Goal: Task Accomplishment & Management: Use online tool/utility

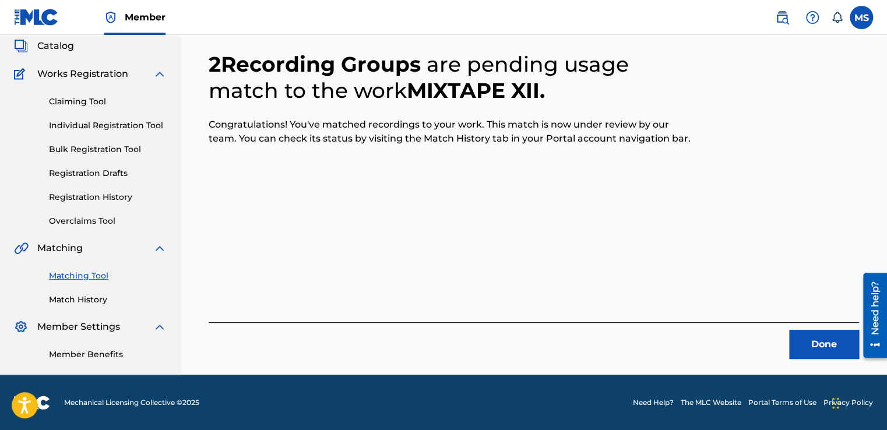
click at [796, 338] on button "Done" at bounding box center [824, 344] width 70 height 29
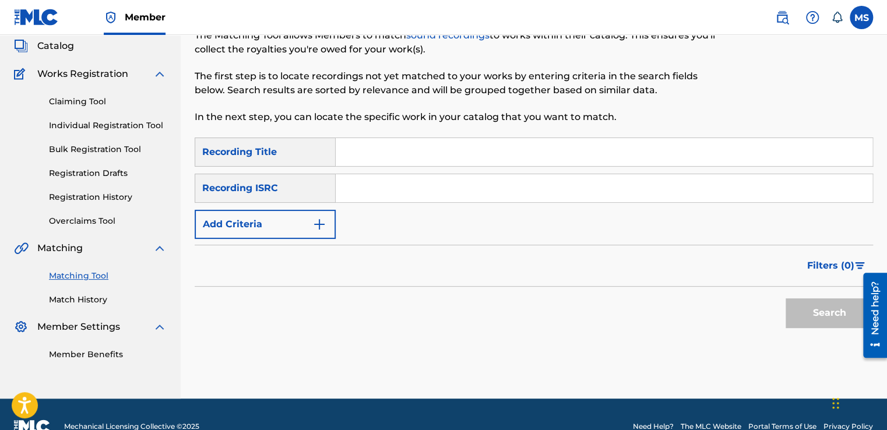
drag, startPoint x: 442, startPoint y: 178, endPoint x: 426, endPoint y: 160, distance: 24.4
click at [426, 160] on div "SearchWithCriteriae28d5822-58b1-485a-8b83-097e50a17f72 Recording Title SearchWi…" at bounding box center [534, 188] width 679 height 101
click at [426, 160] on input "Search Form" at bounding box center [604, 152] width 537 height 28
paste input "Mixtape XIII"
type input "Mixtape XIII"
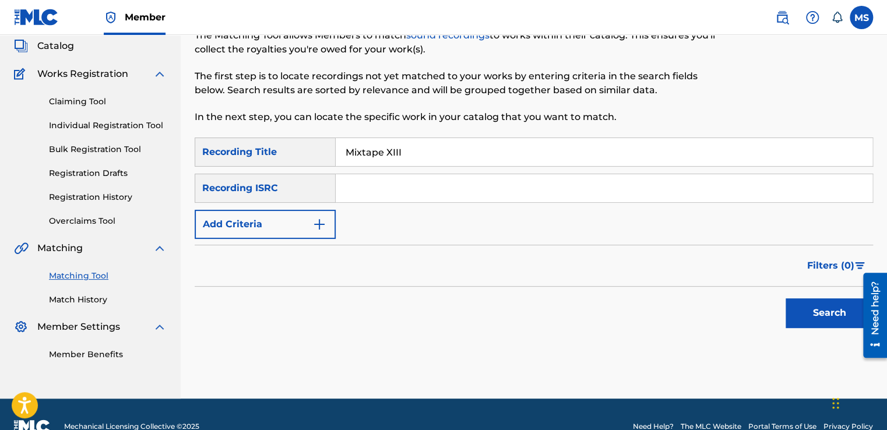
click at [361, 187] on input "Search Form" at bounding box center [604, 188] width 537 height 28
paste input "QZ4UU2201327"
type input "QZ4UU2201327"
click at [786, 298] on button "Search" at bounding box center [829, 312] width 87 height 29
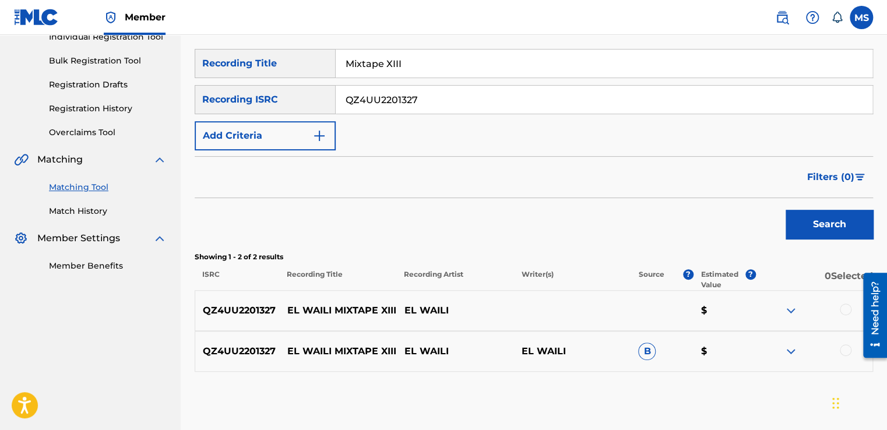
scroll to position [196, 0]
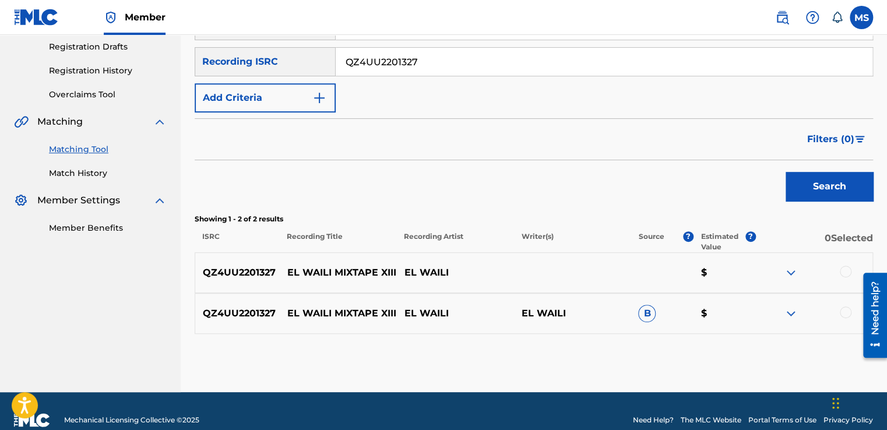
click at [842, 270] on div at bounding box center [846, 272] width 12 height 12
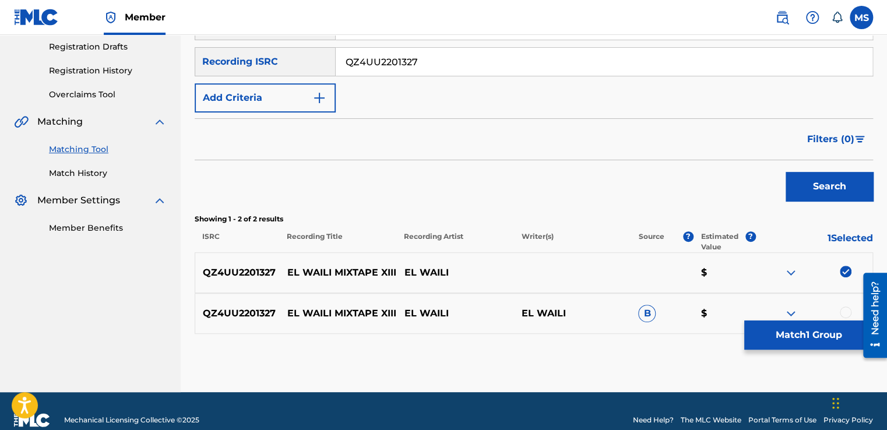
scroll to position [203, 0]
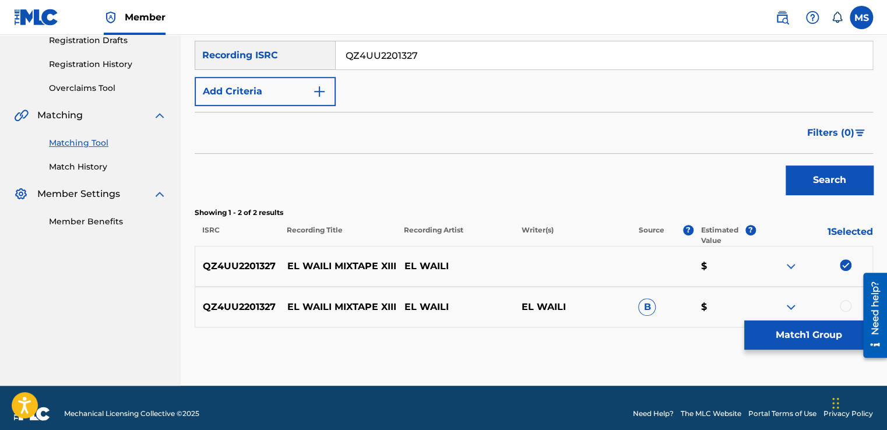
click at [843, 303] on div at bounding box center [846, 306] width 12 height 12
click at [823, 333] on button "Match 2 Groups" at bounding box center [808, 335] width 129 height 29
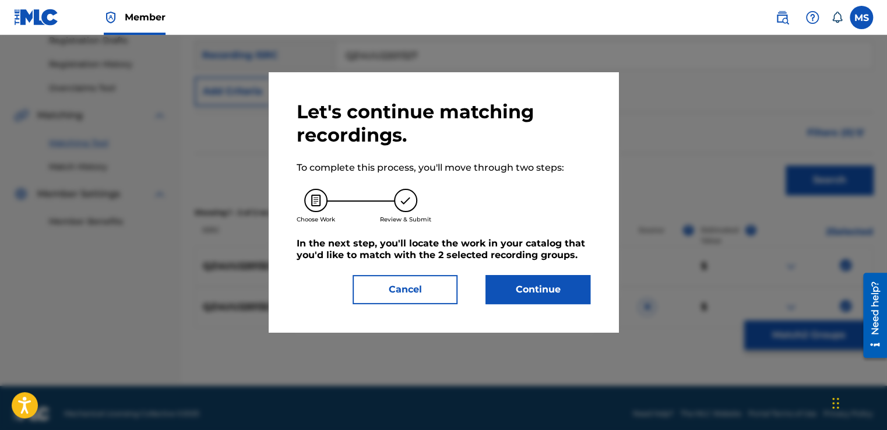
click at [545, 279] on button "Continue" at bounding box center [538, 289] width 105 height 29
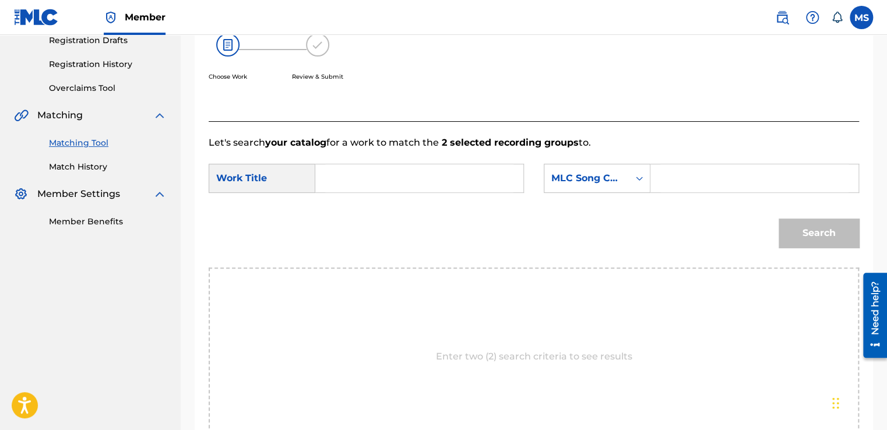
click at [453, 169] on input "Search Form" at bounding box center [419, 178] width 188 height 28
paste input "Mixtape XIII"
type input "Mixtape XIII"
click at [669, 168] on input "Search Form" at bounding box center [755, 178] width 188 height 28
paste input "MN58ST"
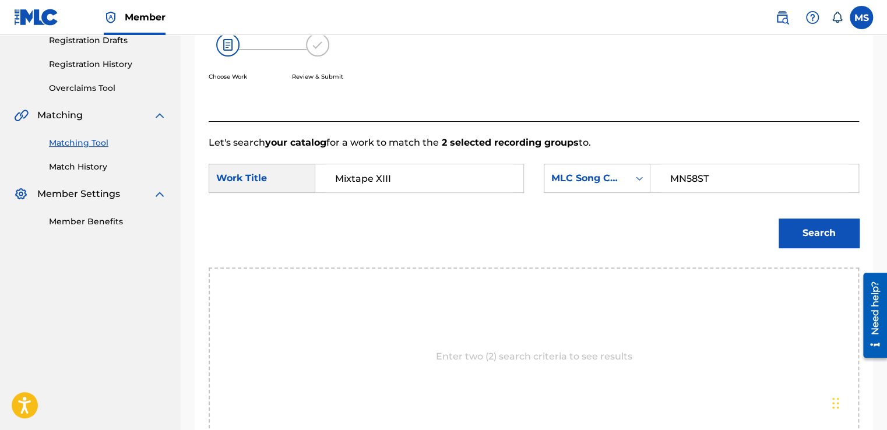
type input "MN58ST"
click at [779, 219] on button "Search" at bounding box center [819, 233] width 80 height 29
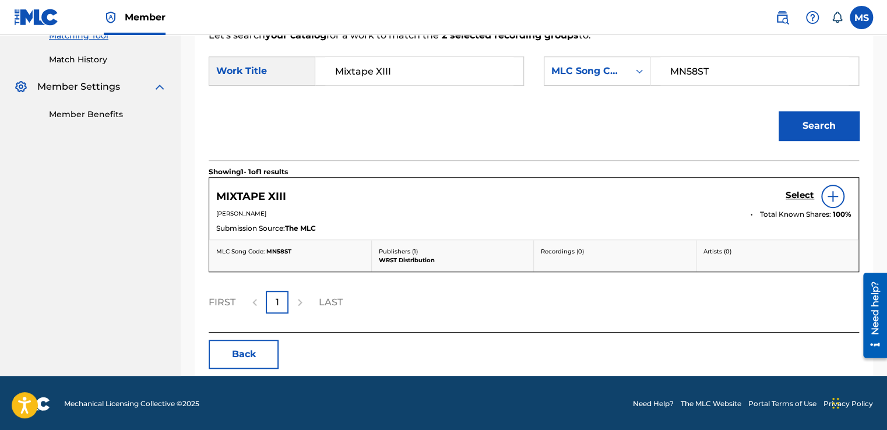
scroll to position [311, 0]
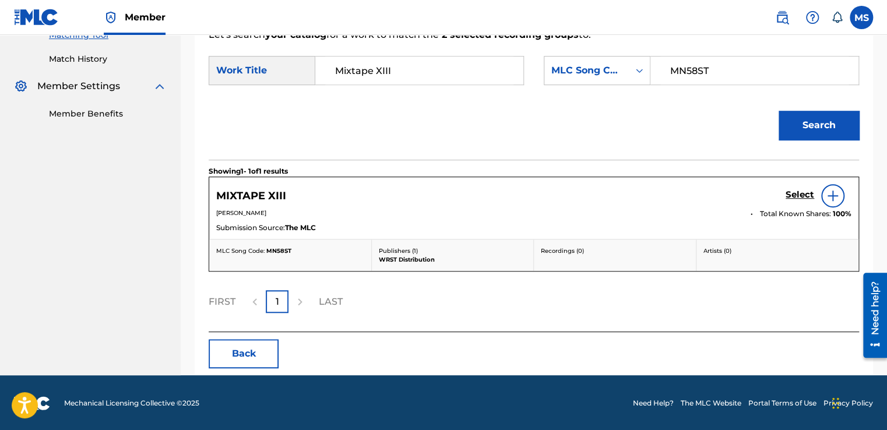
click at [806, 195] on h5 "Select" at bounding box center [800, 194] width 29 height 11
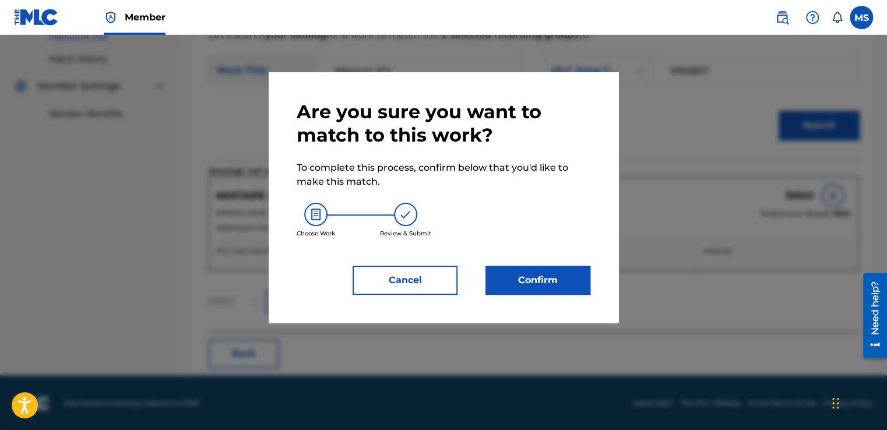
click at [406, 271] on button "Cancel" at bounding box center [405, 280] width 105 height 29
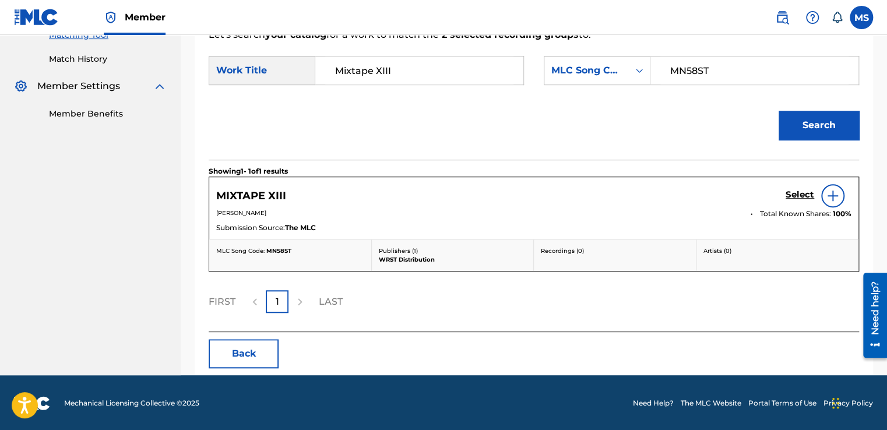
click at [807, 189] on h5 "Select" at bounding box center [800, 194] width 29 height 11
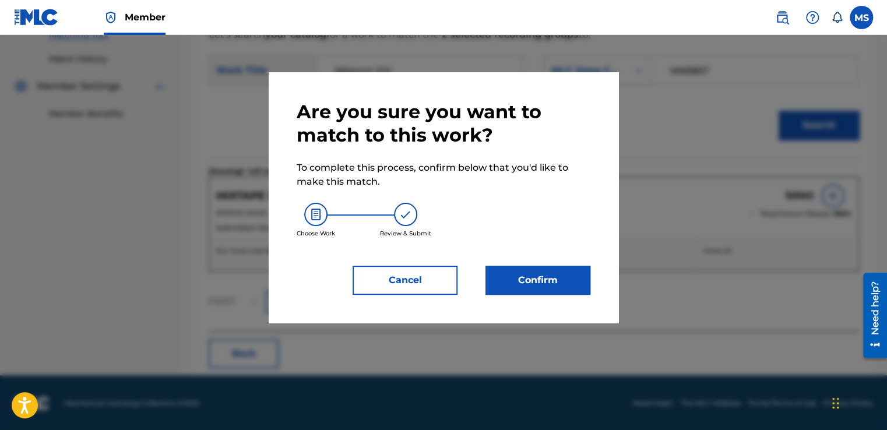
click at [545, 290] on button "Confirm" at bounding box center [538, 280] width 105 height 29
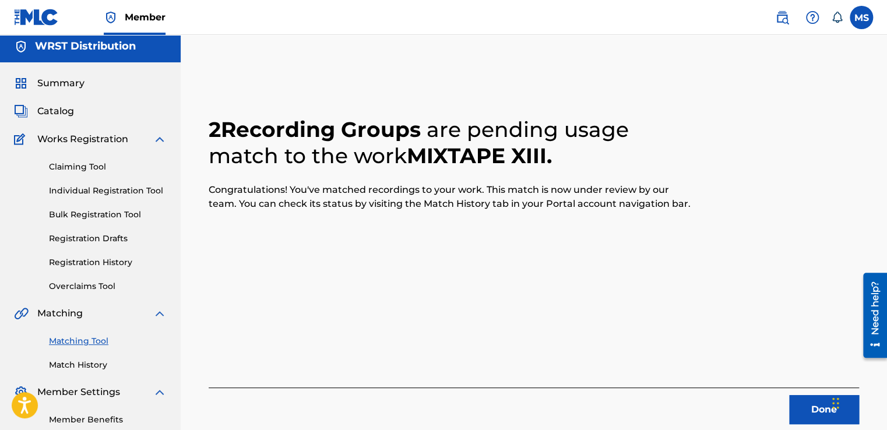
scroll to position [5, 0]
click at [791, 419] on button "Done" at bounding box center [824, 409] width 70 height 29
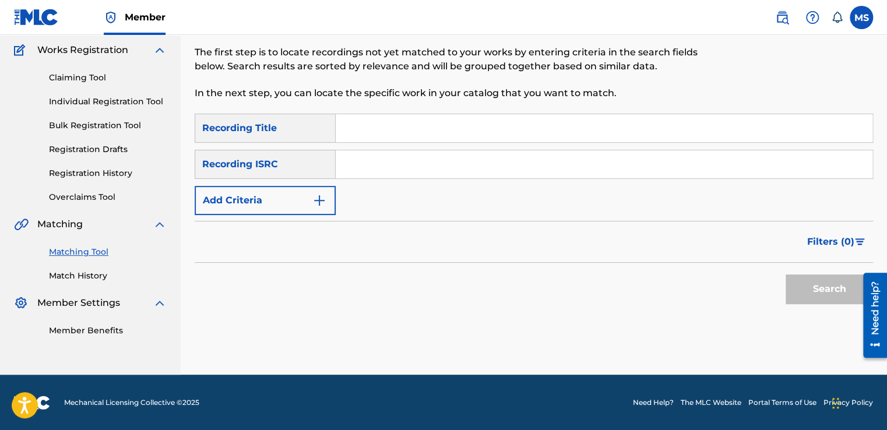
scroll to position [33, 0]
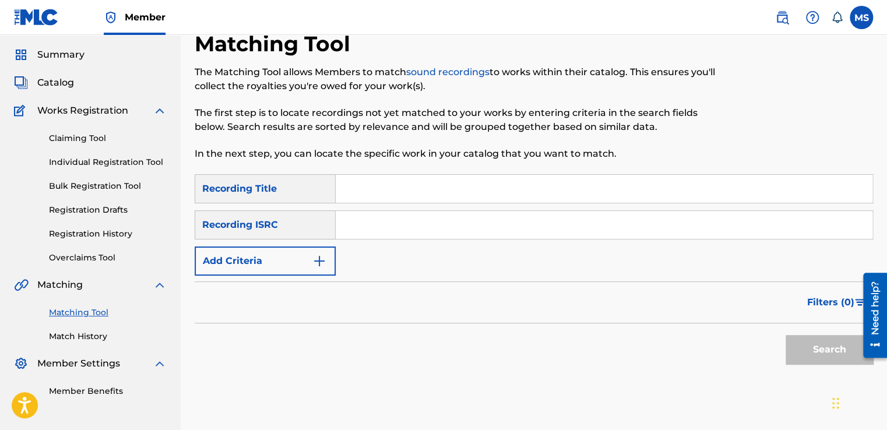
click at [396, 182] on input "Search Form" at bounding box center [604, 189] width 537 height 28
click at [620, 161] on div "Matching Tool The Matching Tool allows Members to match sound recordings to wor…" at bounding box center [456, 102] width 522 height 143
click at [600, 155] on p "In the next step, you can locate the specific work in your catalog that you wan…" at bounding box center [456, 154] width 522 height 14
click at [98, 341] on link "Match History" at bounding box center [108, 337] width 118 height 12
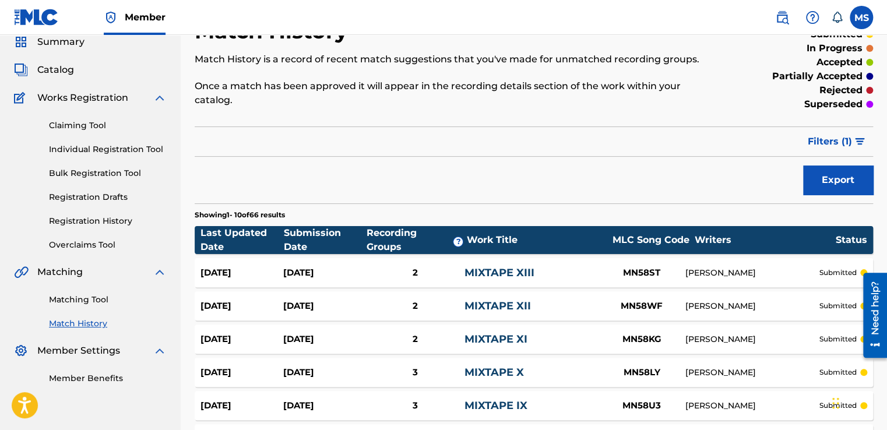
scroll to position [44, 0]
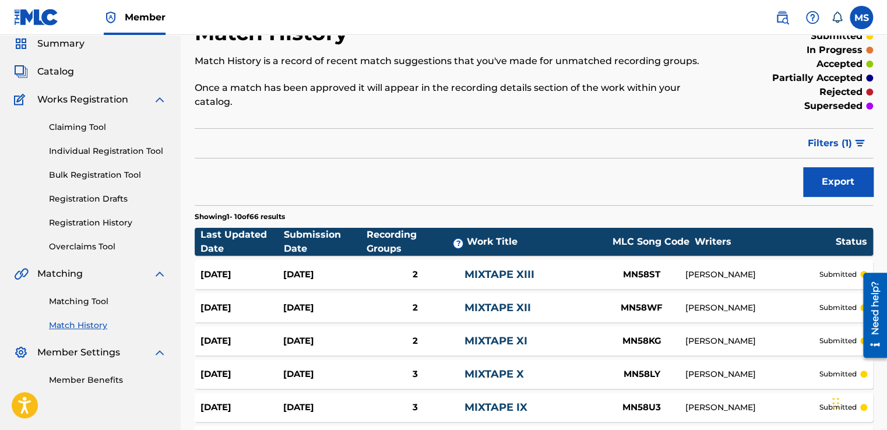
click at [89, 304] on link "Matching Tool" at bounding box center [108, 302] width 118 height 12
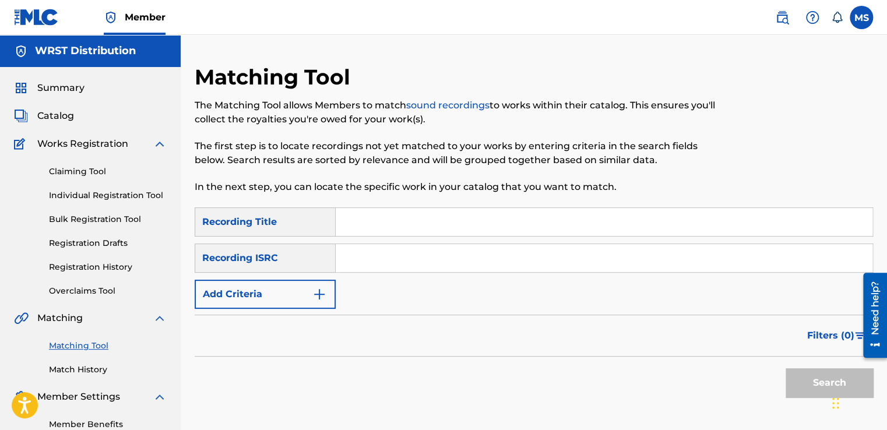
paste input "Mixtape IVX"
click at [388, 224] on input "Mixtape IVX" at bounding box center [604, 222] width 537 height 28
type input "Mixtape IVX"
click at [394, 256] on input "Search Form" at bounding box center [604, 258] width 537 height 28
paste input "QZ4UU2201328"
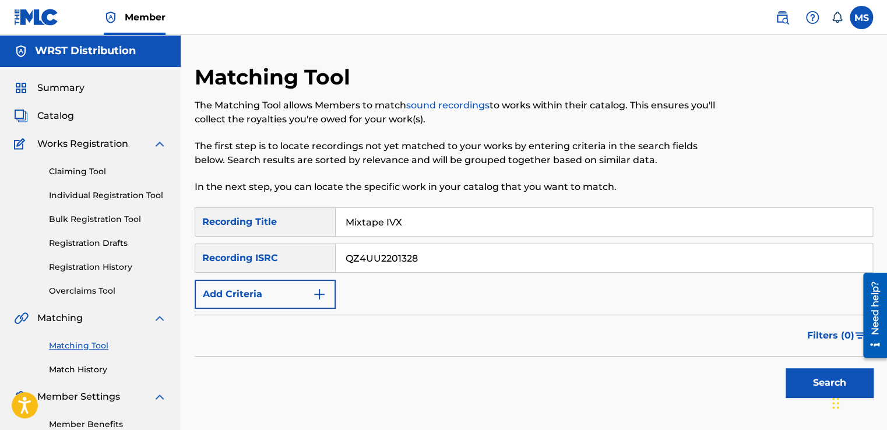
type input "QZ4UU2201328"
click at [806, 388] on button "Search" at bounding box center [829, 382] width 87 height 29
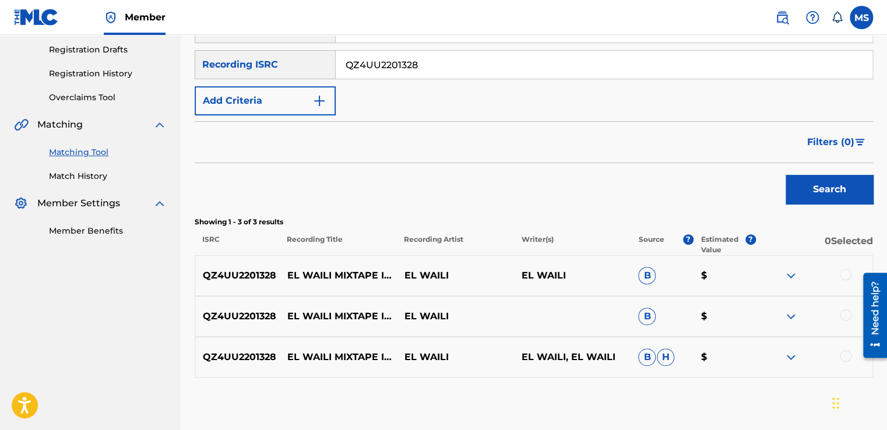
scroll to position [255, 0]
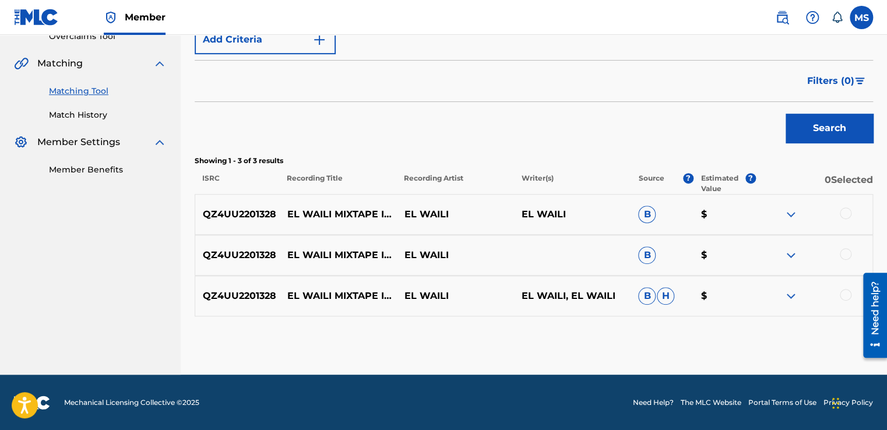
click at [848, 210] on div at bounding box center [846, 214] width 12 height 12
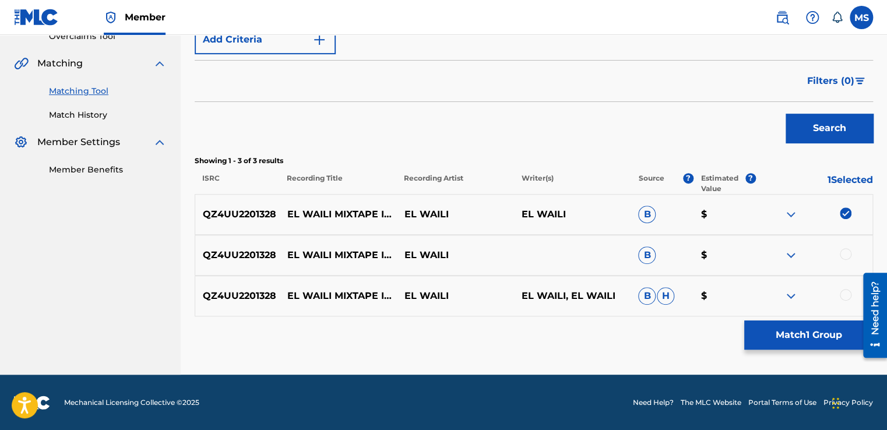
click at [844, 248] on div at bounding box center [846, 254] width 12 height 12
click at [844, 294] on div at bounding box center [846, 295] width 12 height 12
click at [803, 331] on button "Match 3 Groups" at bounding box center [808, 335] width 129 height 29
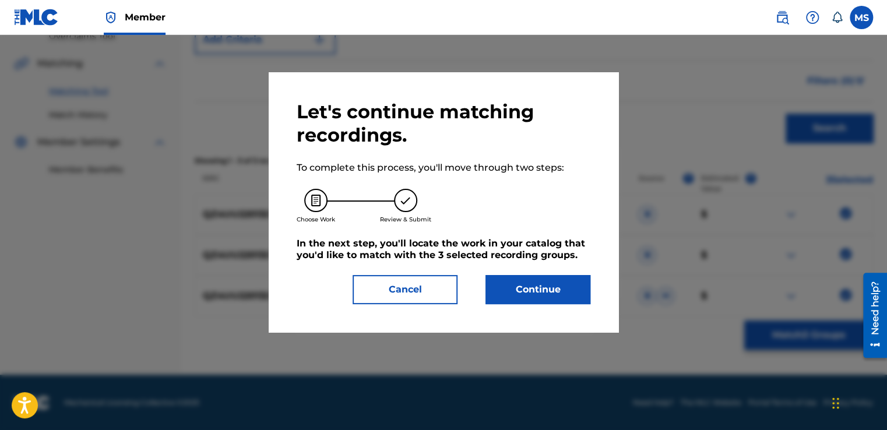
click at [546, 288] on button "Continue" at bounding box center [538, 289] width 105 height 29
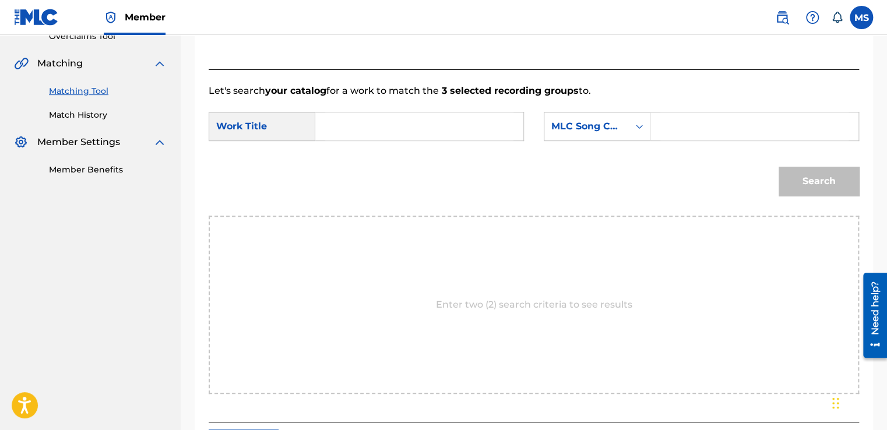
click at [441, 117] on input "Search Form" at bounding box center [419, 127] width 188 height 28
paste input "Mixtape IVX"
type input "Mixtape IVX"
click at [661, 127] on input "Search Form" at bounding box center [755, 127] width 188 height 28
paste input "MN58QS"
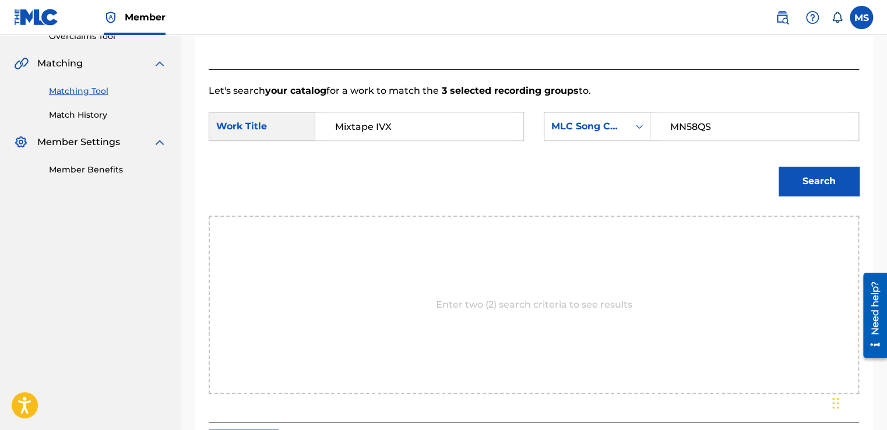
type input "MN58QS"
click at [820, 179] on button "Search" at bounding box center [819, 181] width 80 height 29
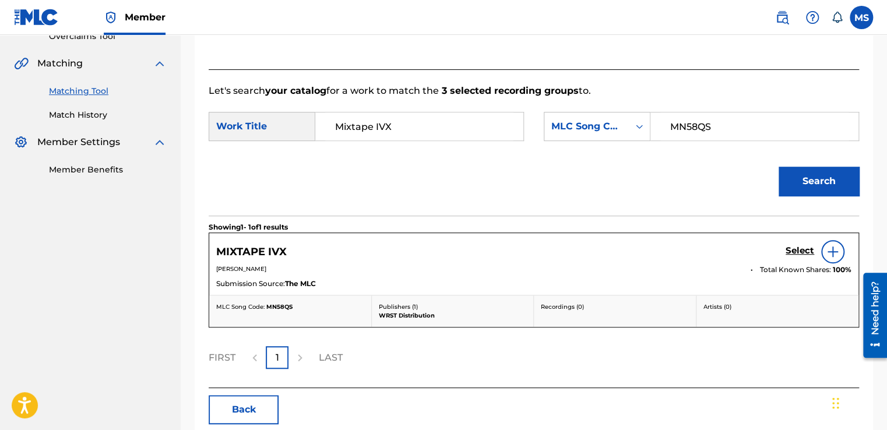
click at [800, 251] on h5 "Select" at bounding box center [800, 250] width 29 height 11
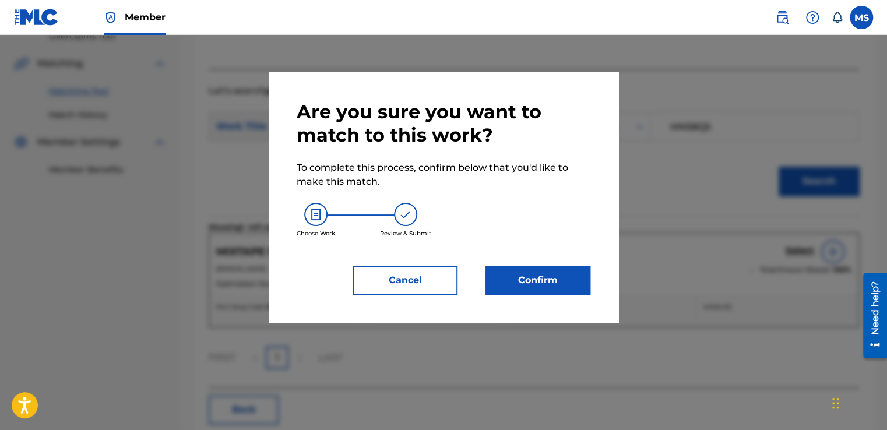
click at [574, 284] on button "Confirm" at bounding box center [538, 280] width 105 height 29
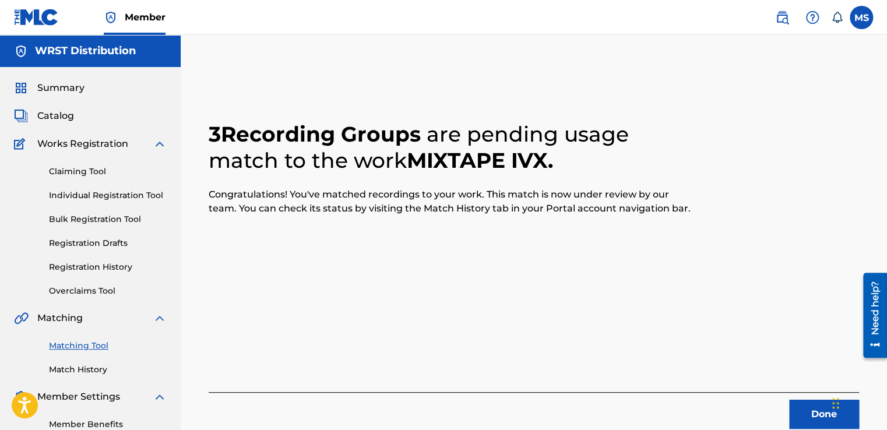
scroll to position [70, 0]
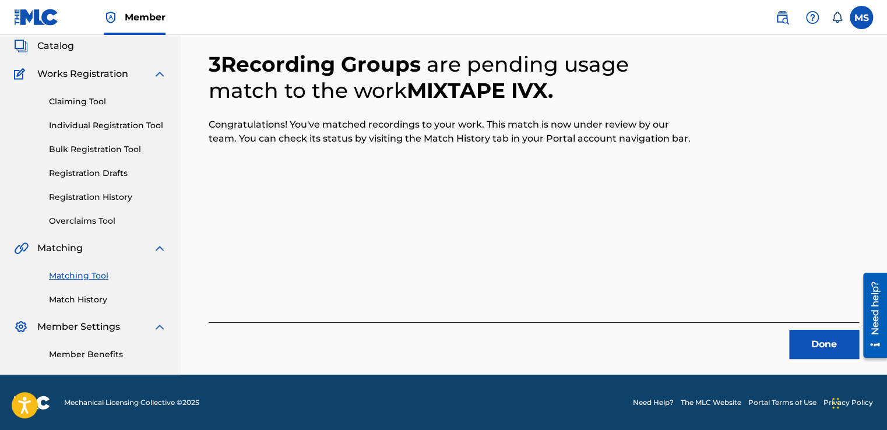
click at [819, 335] on button "Done" at bounding box center [824, 344] width 70 height 29
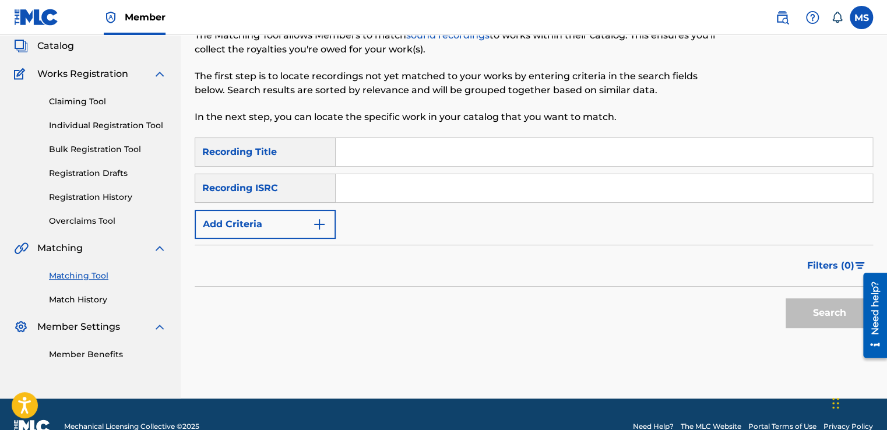
paste input "Mixtape VX"
click at [387, 162] on input "Mixtape VX" at bounding box center [604, 152] width 537 height 28
type input "Mixtape VX"
click at [389, 196] on input "Search Form" at bounding box center [604, 188] width 537 height 28
paste input "QZ4UU2201329"
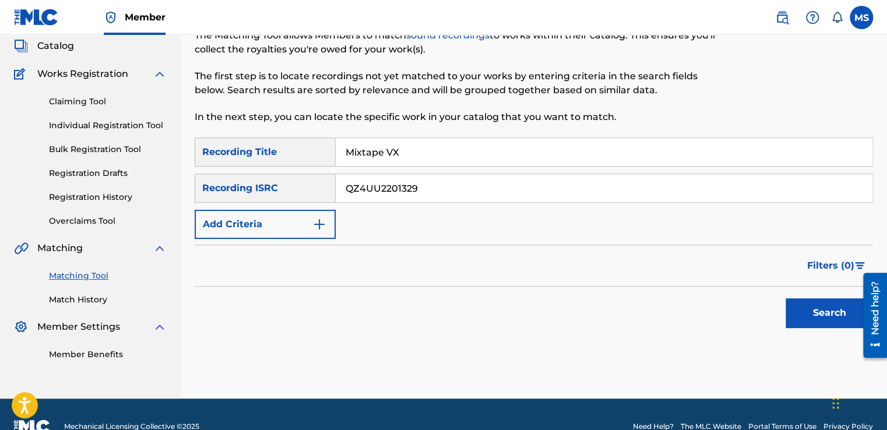
type input "QZ4UU2201329"
click at [790, 298] on button "Search" at bounding box center [829, 312] width 87 height 29
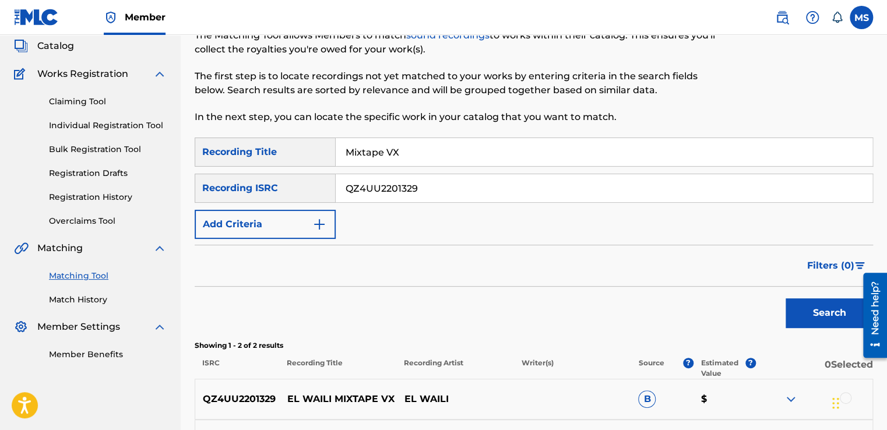
scroll to position [214, 0]
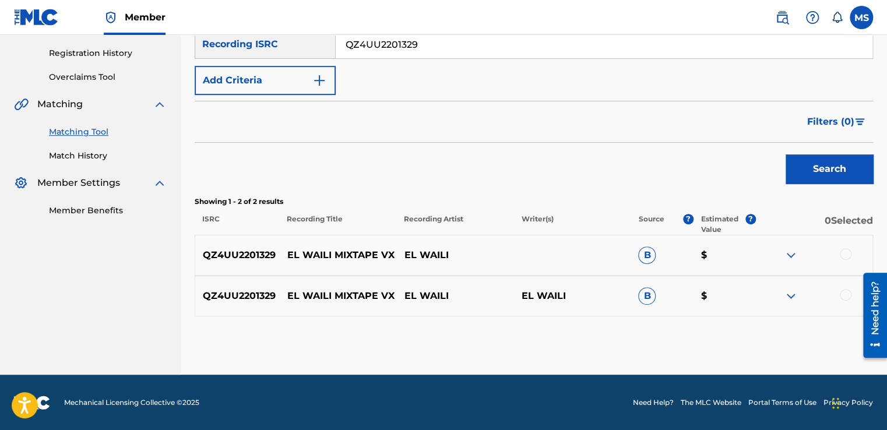
click at [848, 254] on div at bounding box center [846, 254] width 12 height 12
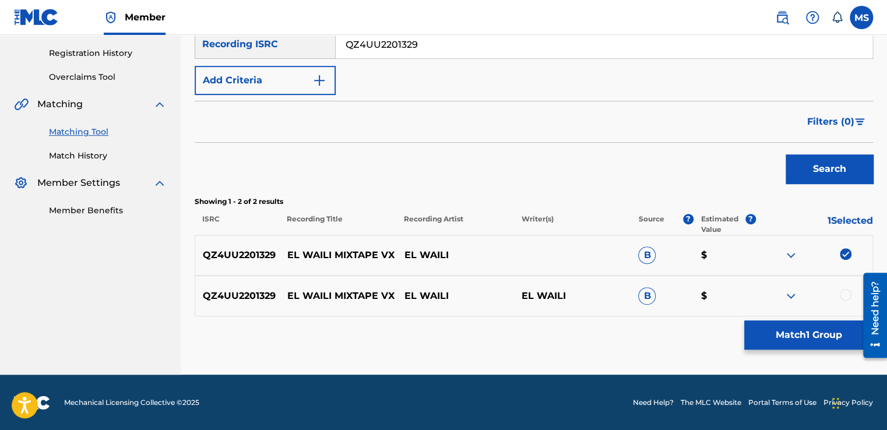
click at [844, 292] on div at bounding box center [846, 295] width 12 height 12
click at [812, 341] on button "Match 2 Groups" at bounding box center [808, 335] width 129 height 29
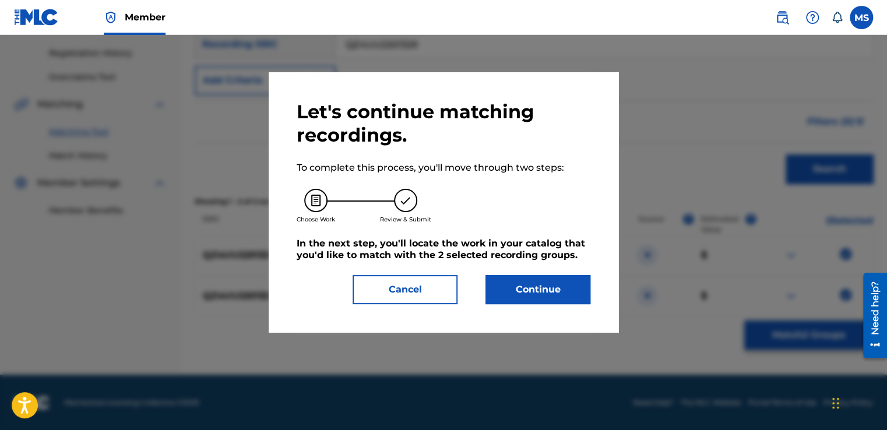
click at [516, 282] on button "Continue" at bounding box center [538, 289] width 105 height 29
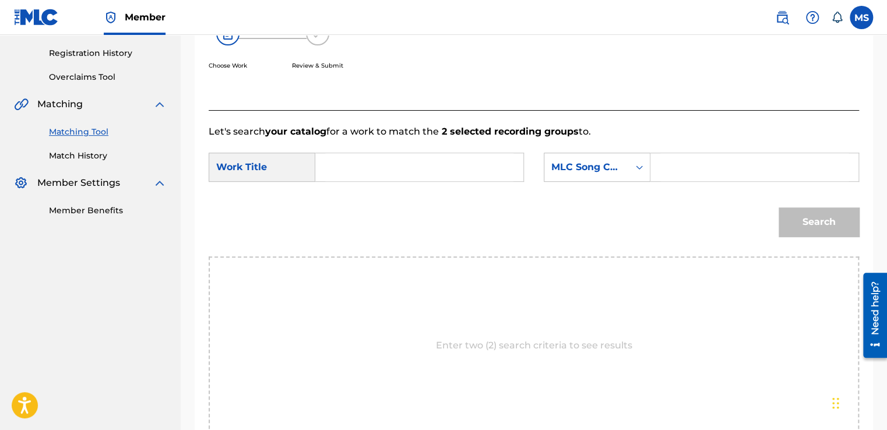
click at [380, 171] on input "Search Form" at bounding box center [419, 167] width 188 height 28
paste input "Mixtape VX"
type input "Mixtape VX"
click at [681, 161] on input "Search Form" at bounding box center [755, 167] width 188 height 28
paste input "MN58PD"
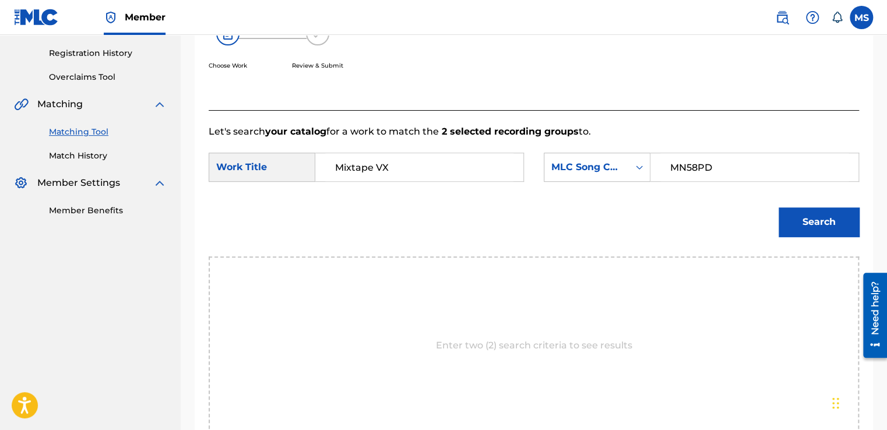
type input "MN58PD"
click at [779, 208] on button "Search" at bounding box center [819, 222] width 80 height 29
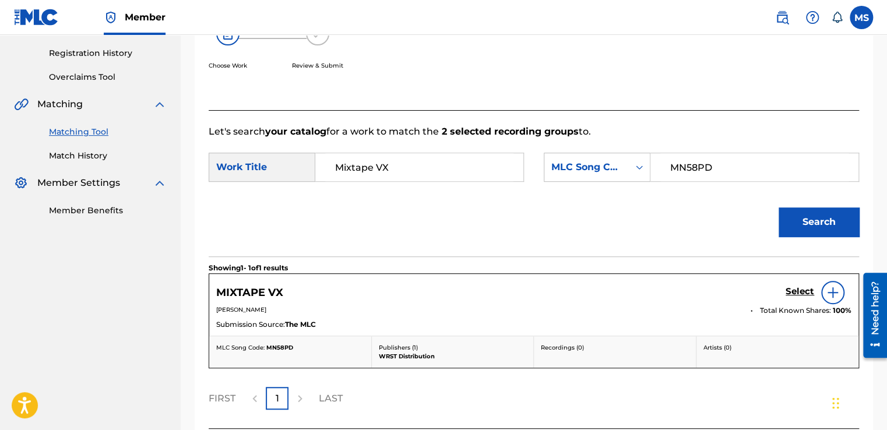
scroll to position [311, 0]
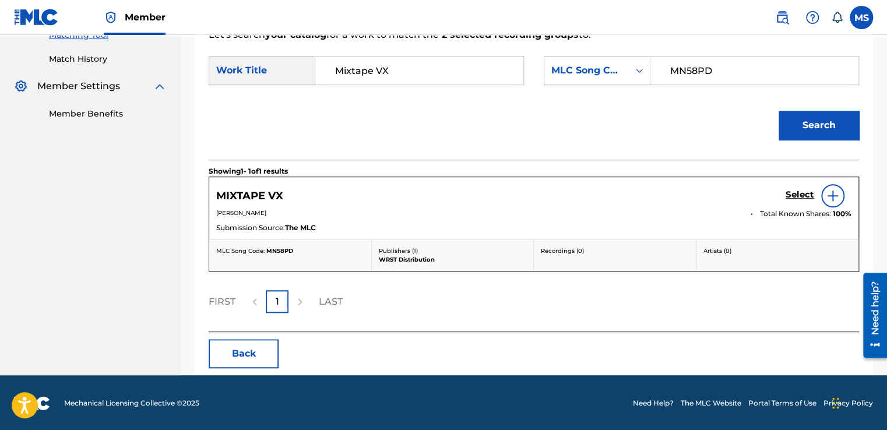
click at [795, 192] on h5 "Select" at bounding box center [800, 194] width 29 height 11
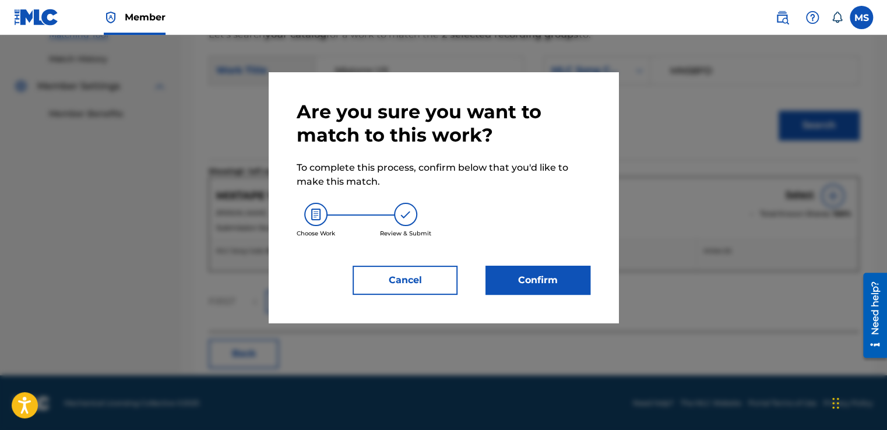
click at [539, 282] on button "Confirm" at bounding box center [538, 280] width 105 height 29
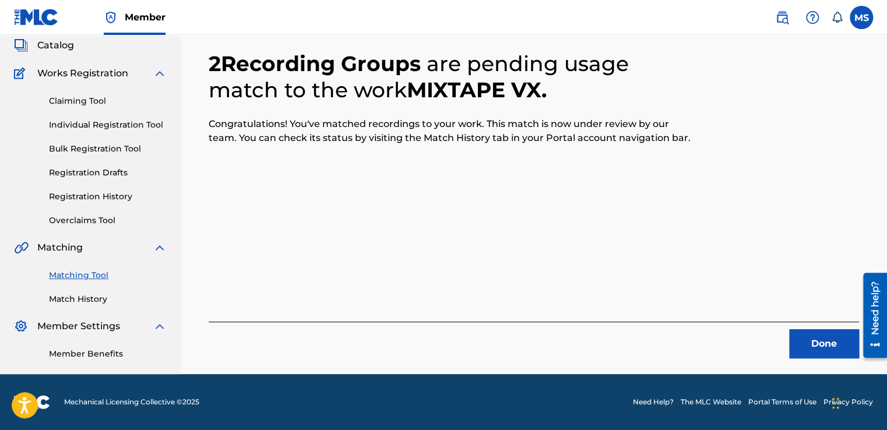
scroll to position [70, 0]
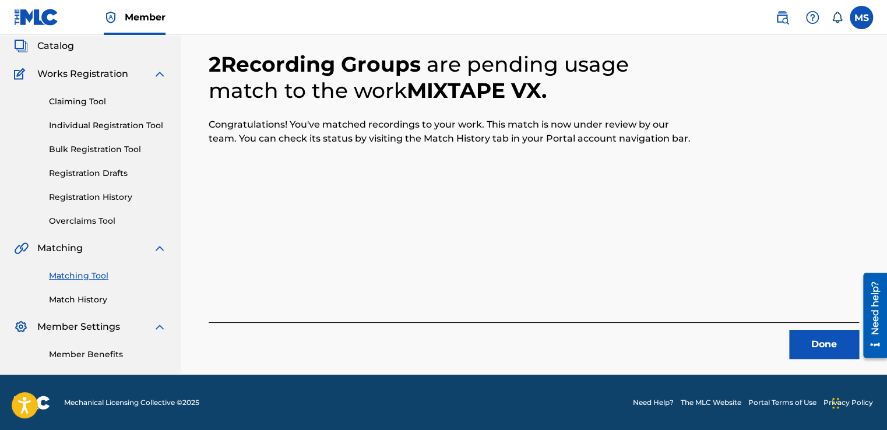
click at [800, 331] on button "Done" at bounding box center [824, 344] width 70 height 29
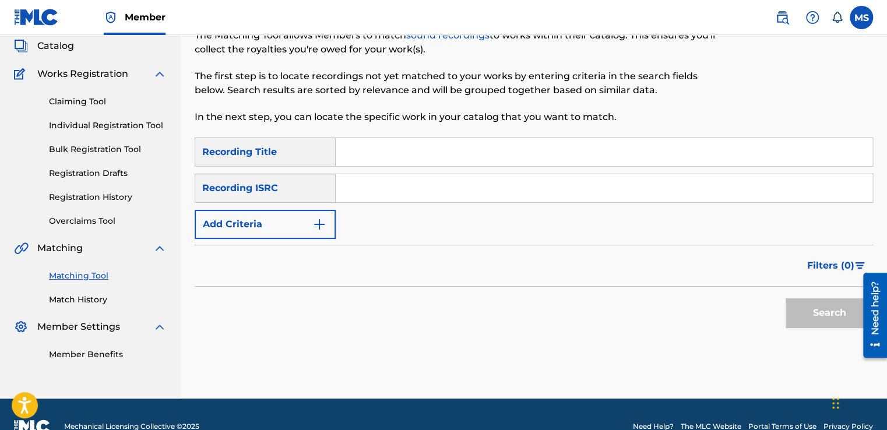
paste input "Leh Betaeday2"
click at [447, 155] on input "Leh Betaeday2" at bounding box center [604, 152] width 537 height 28
type input "Leh Betaeday2"
click at [373, 184] on input "Search Form" at bounding box center [604, 188] width 537 height 28
paste input "QZ4UU2202229"
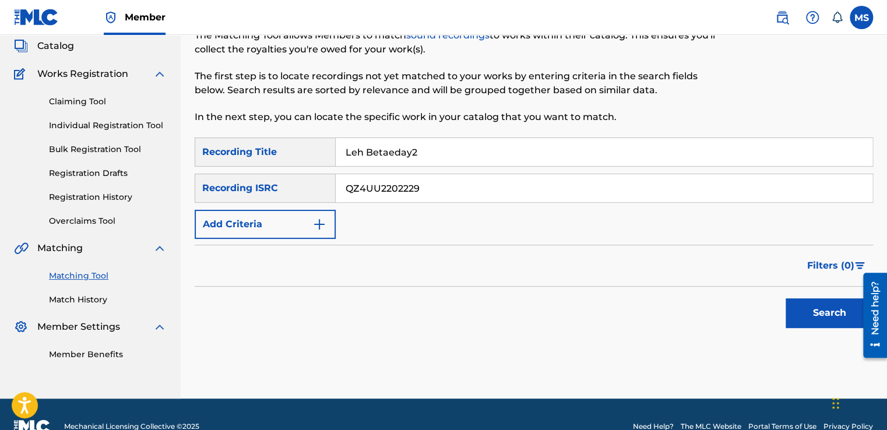
type input "QZ4UU2202229"
click at [786, 298] on button "Search" at bounding box center [829, 312] width 87 height 29
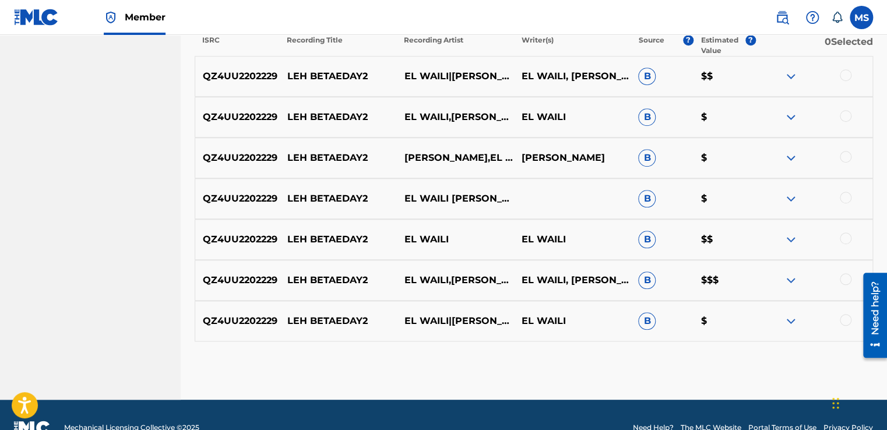
scroll to position [392, 0]
click at [847, 78] on div at bounding box center [846, 76] width 12 height 12
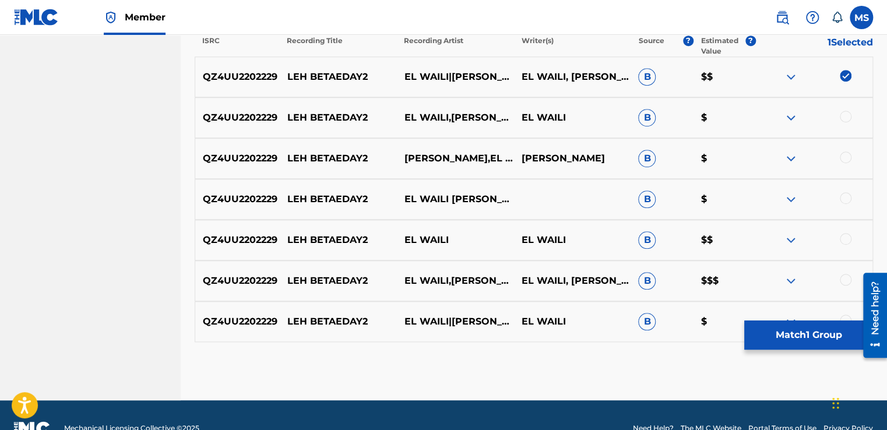
click at [846, 120] on div at bounding box center [846, 117] width 12 height 12
click at [844, 154] on div at bounding box center [846, 158] width 12 height 12
click at [844, 194] on div at bounding box center [846, 198] width 12 height 12
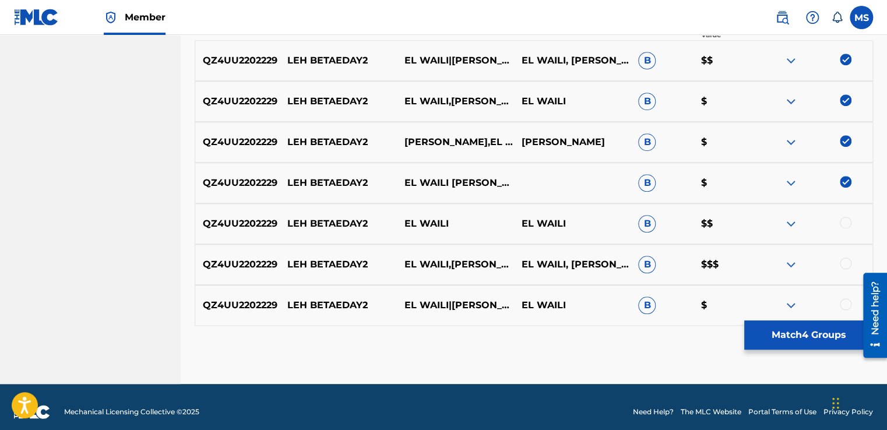
click at [842, 217] on div at bounding box center [846, 223] width 12 height 12
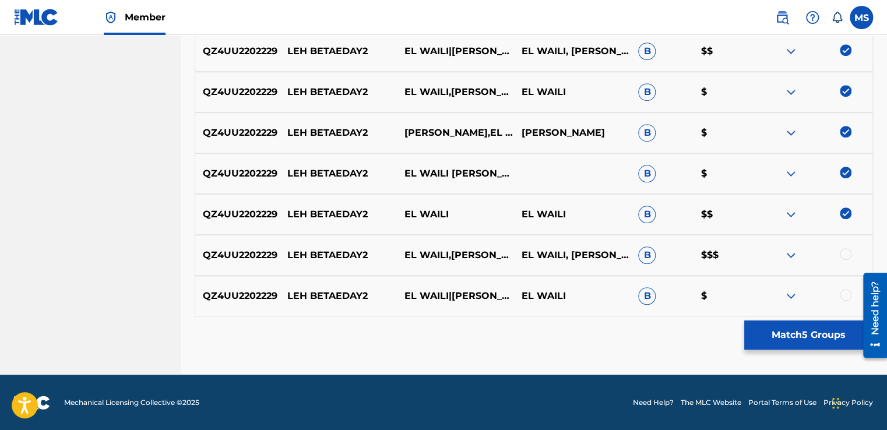
click at [845, 256] on div at bounding box center [846, 254] width 12 height 12
click at [844, 297] on div at bounding box center [846, 295] width 12 height 12
click at [748, 335] on button "Match 7 Groups" at bounding box center [808, 335] width 129 height 29
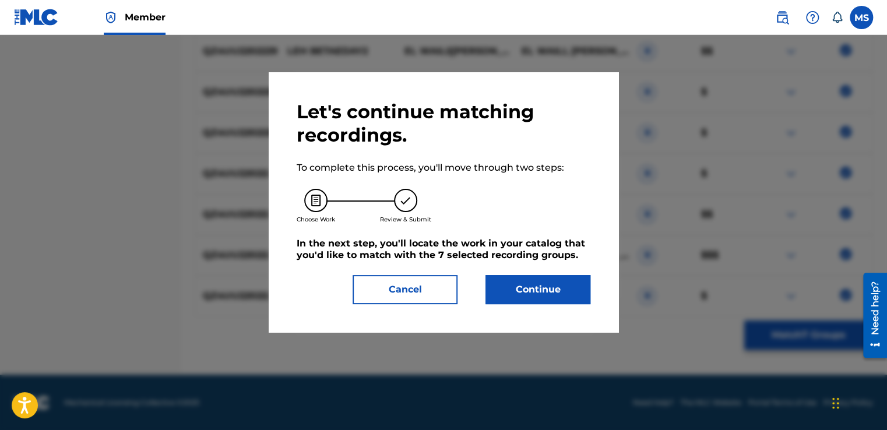
click at [522, 293] on button "Continue" at bounding box center [538, 289] width 105 height 29
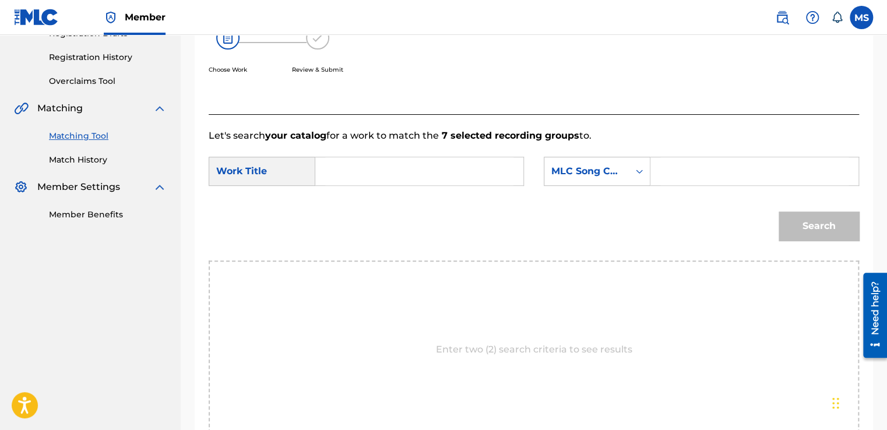
scroll to position [205, 0]
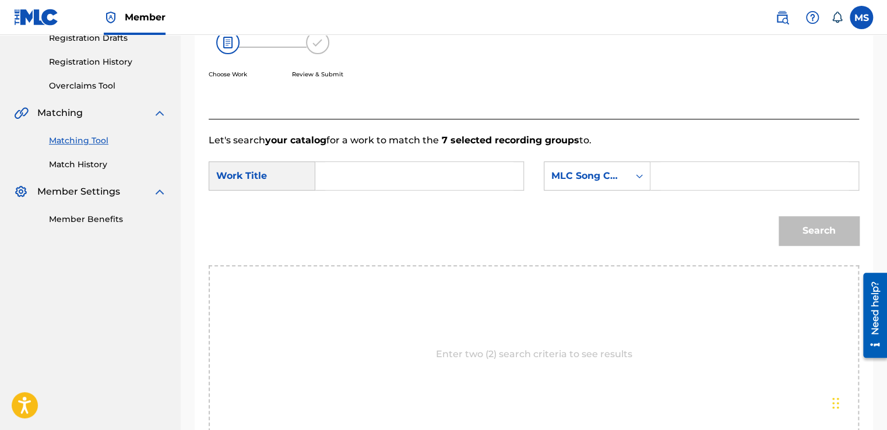
click at [420, 166] on input "Search Form" at bounding box center [419, 176] width 188 height 28
paste input "Leh Betaeday2"
type input "Leh Betaeday2"
click at [661, 167] on input "Search Form" at bounding box center [755, 176] width 188 height 28
click at [676, 166] on input "Search Form" at bounding box center [755, 176] width 188 height 28
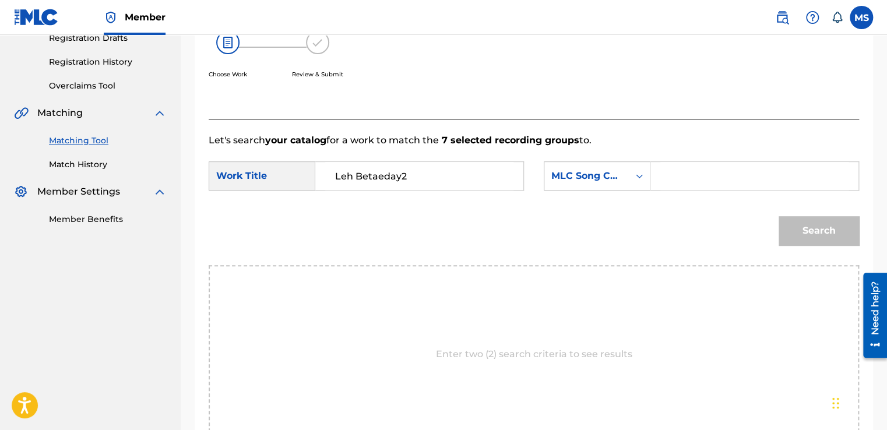
paste input "LS8H8B"
type input "LS8H8B"
click at [803, 223] on button "Search" at bounding box center [819, 230] width 80 height 29
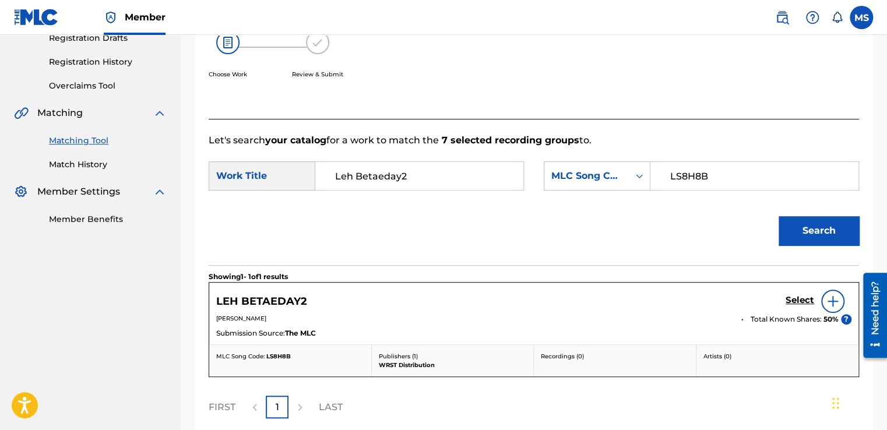
scroll to position [311, 0]
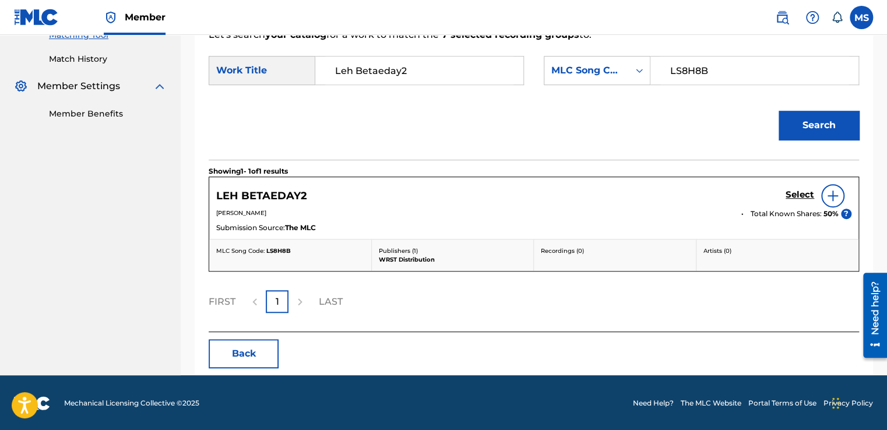
click at [798, 196] on h5 "Select" at bounding box center [800, 194] width 29 height 11
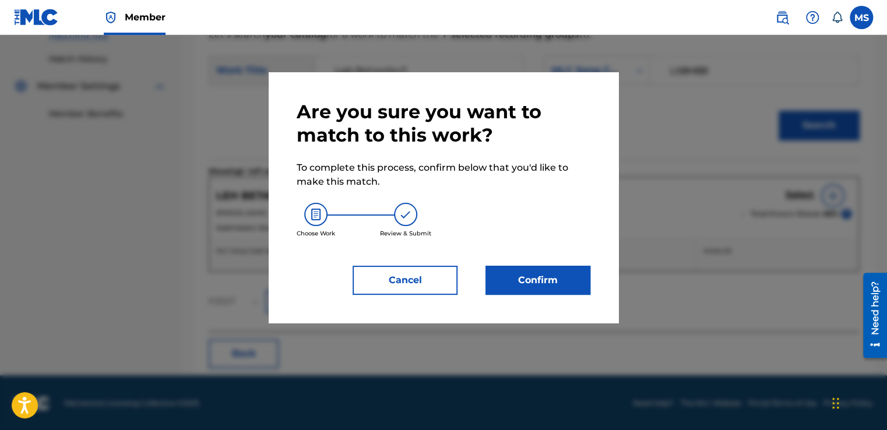
click at [528, 278] on button "Confirm" at bounding box center [538, 280] width 105 height 29
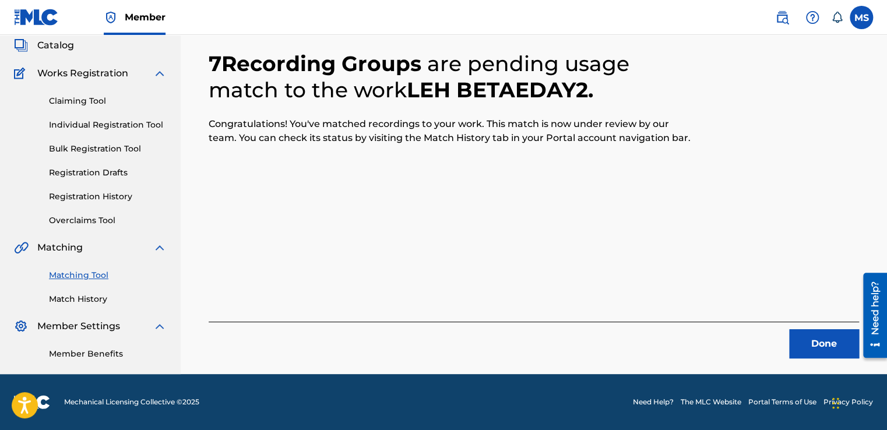
scroll to position [70, 0]
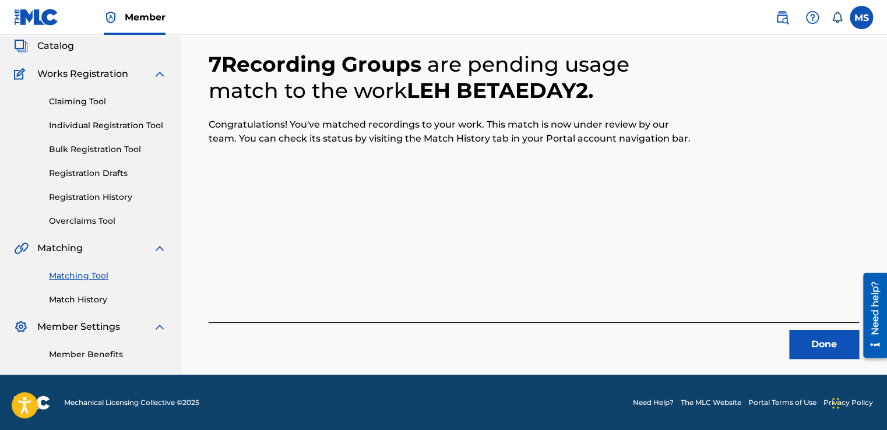
click at [817, 342] on button "Done" at bounding box center [824, 344] width 70 height 29
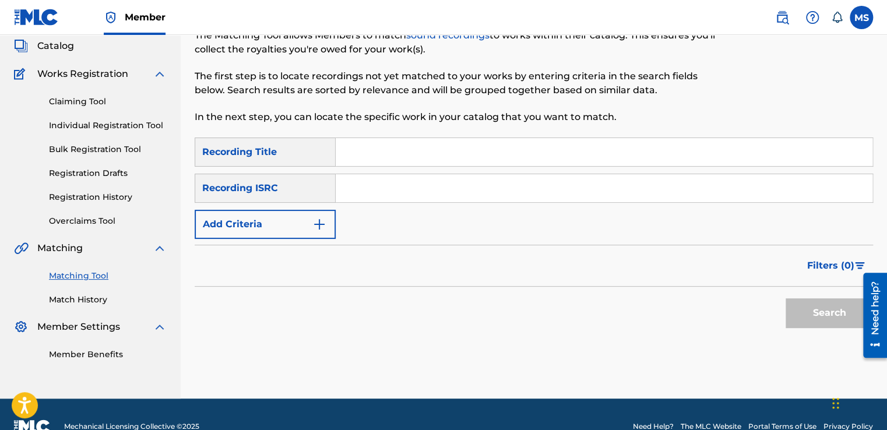
click at [419, 148] on input "Search Form" at bounding box center [604, 152] width 537 height 28
paste input "Qadar"
type input "Qadar"
click at [396, 191] on input "Search Form" at bounding box center [604, 188] width 537 height 28
paste input "QZ4UU2300044"
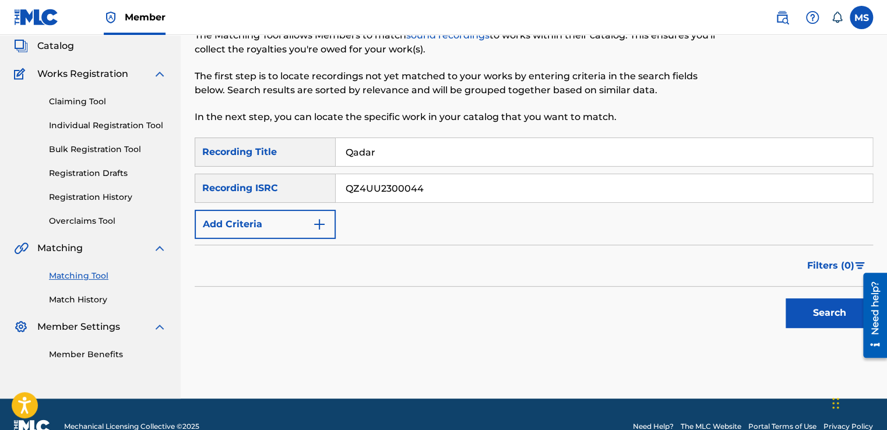
type input "QZ4UU2300044"
click at [786, 298] on button "Search" at bounding box center [829, 312] width 87 height 29
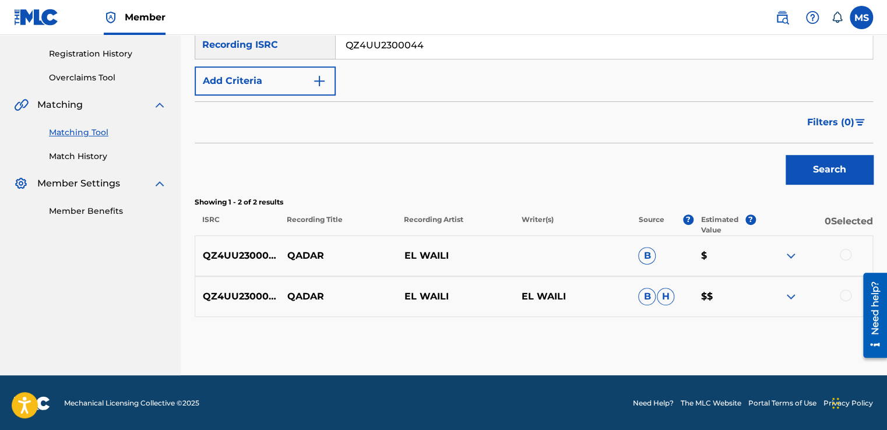
scroll to position [214, 0]
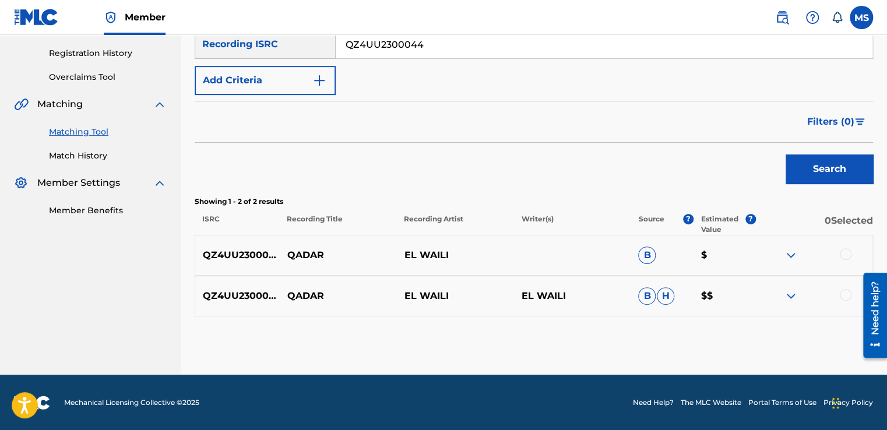
click at [847, 254] on div at bounding box center [846, 254] width 12 height 12
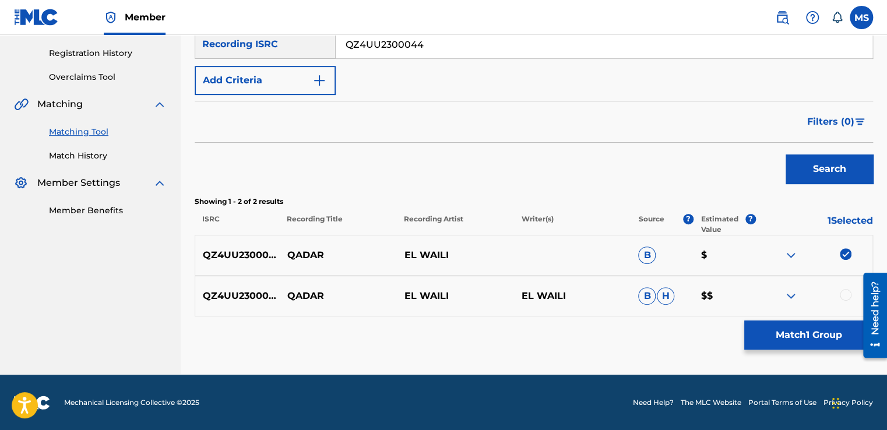
click at [848, 300] on div at bounding box center [814, 296] width 117 height 14
click at [848, 300] on div at bounding box center [846, 295] width 12 height 12
click at [820, 342] on button "Match 2 Groups" at bounding box center [808, 335] width 129 height 29
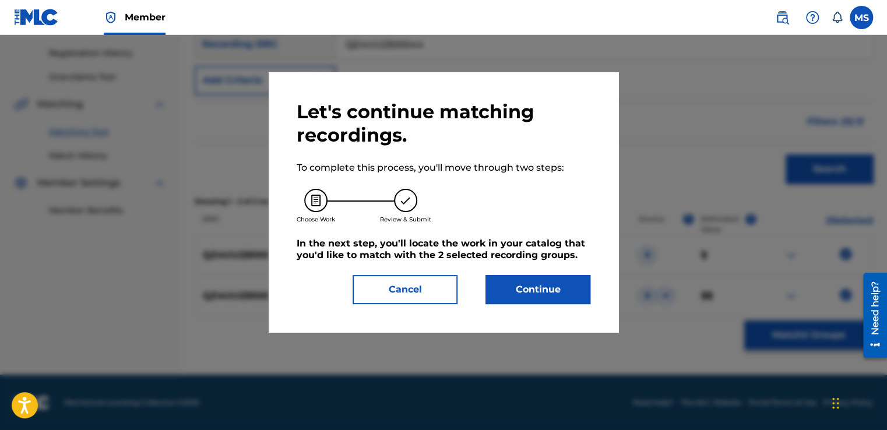
click at [569, 290] on button "Continue" at bounding box center [538, 289] width 105 height 29
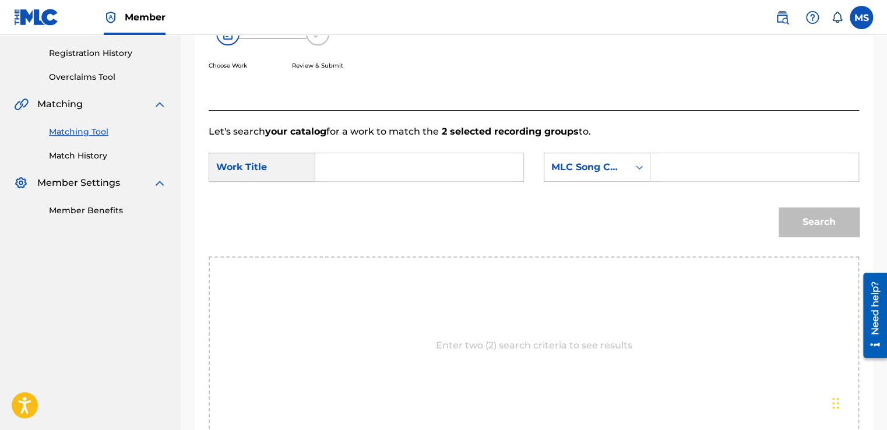
click at [384, 160] on input "Search Form" at bounding box center [419, 167] width 188 height 28
paste input "Qadar"
type input "Qadar"
click at [685, 185] on div "SearchWithCriteria7493d478-2d25-4104-89e8-7e9427b1ce98 Work Title Qadar SearchW…" at bounding box center [534, 171] width 651 height 36
click at [686, 182] on div "SearchWithCriteria7493d478-2d25-4104-89e8-7e9427b1ce98 Work Title Qadar SearchW…" at bounding box center [534, 171] width 651 height 36
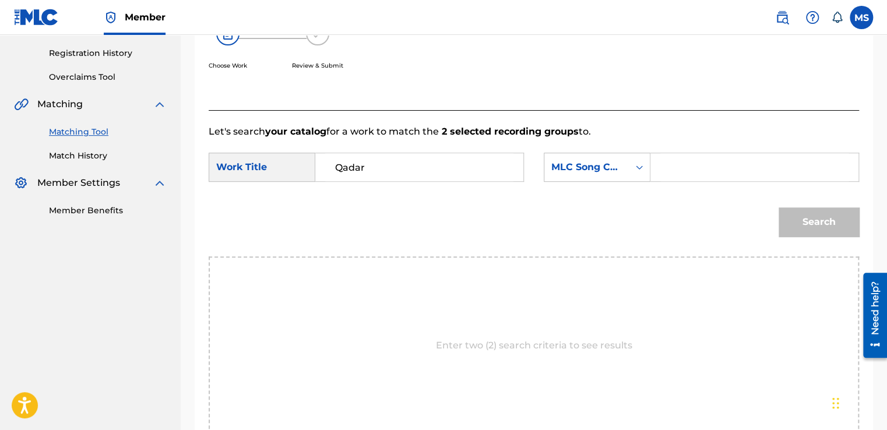
drag, startPoint x: 686, startPoint y: 182, endPoint x: 676, endPoint y: 167, distance: 18.1
click at [676, 167] on input "Search Form" at bounding box center [755, 167] width 188 height 28
paste input "QP5ZRV"
type input "QP5ZRV"
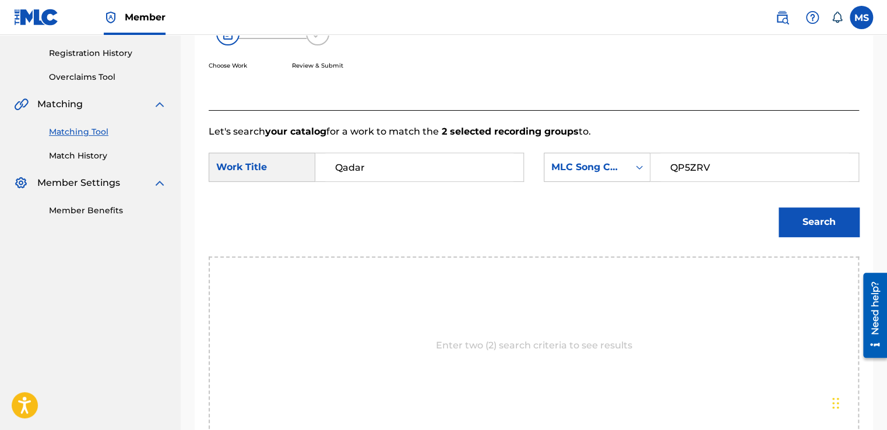
click at [807, 219] on button "Search" at bounding box center [819, 222] width 80 height 29
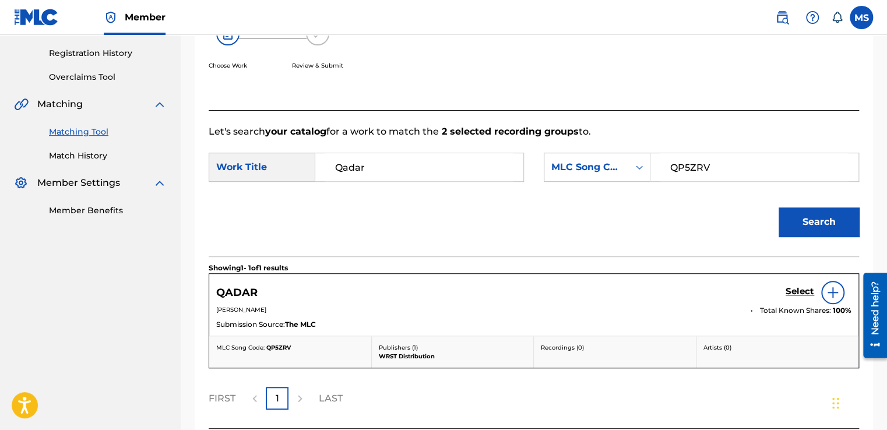
scroll to position [311, 0]
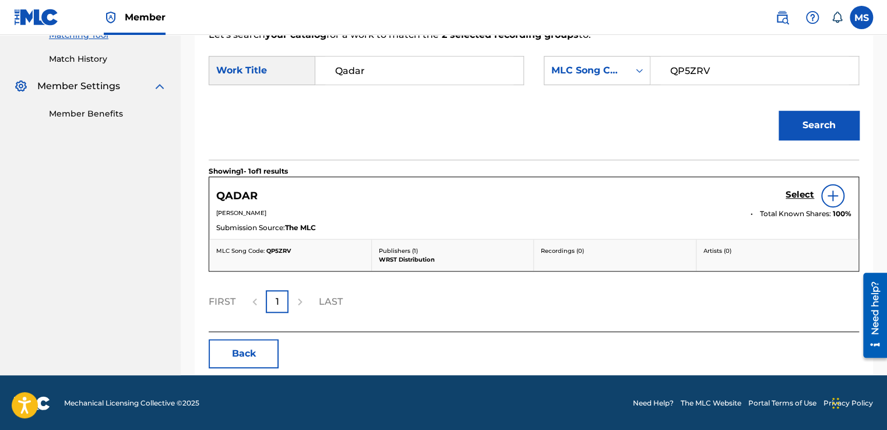
click at [802, 194] on h5 "Select" at bounding box center [800, 194] width 29 height 11
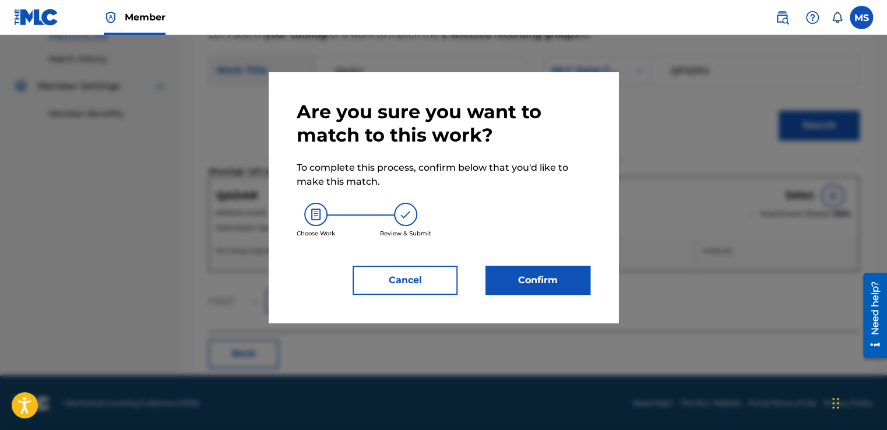
click at [539, 292] on button "Confirm" at bounding box center [538, 280] width 105 height 29
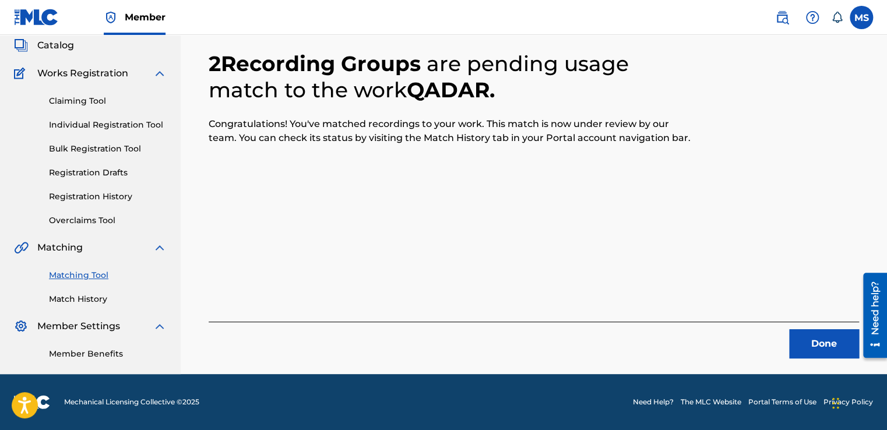
scroll to position [70, 0]
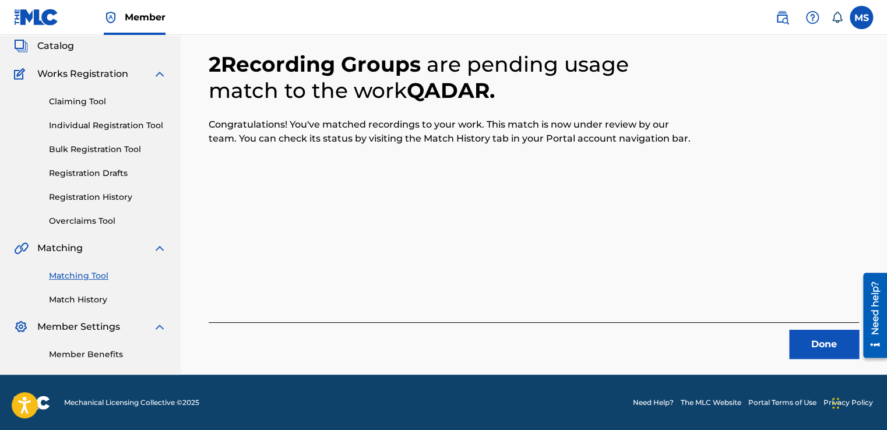
click at [814, 336] on button "Done" at bounding box center [824, 344] width 70 height 29
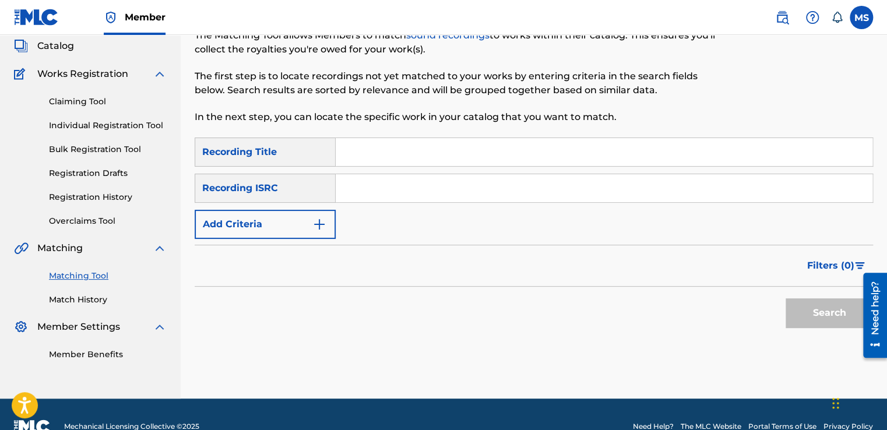
click at [82, 293] on div "Matching Tool Match History" at bounding box center [90, 280] width 153 height 51
click at [82, 299] on link "Match History" at bounding box center [108, 300] width 118 height 12
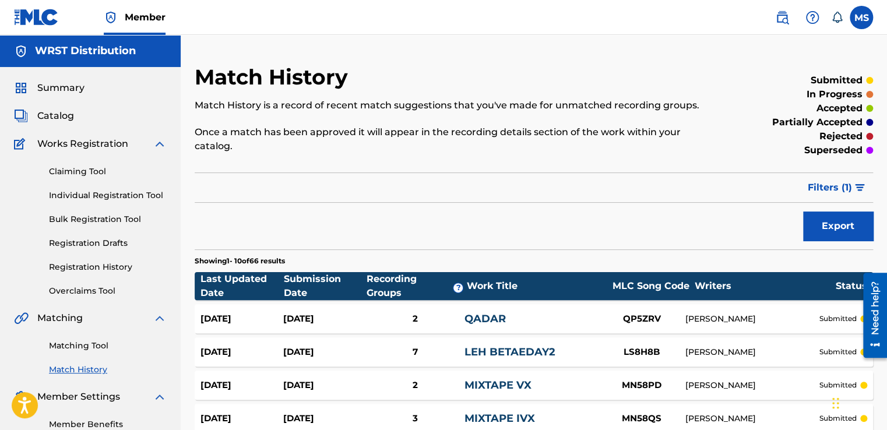
click at [81, 346] on link "Matching Tool" at bounding box center [108, 346] width 118 height 12
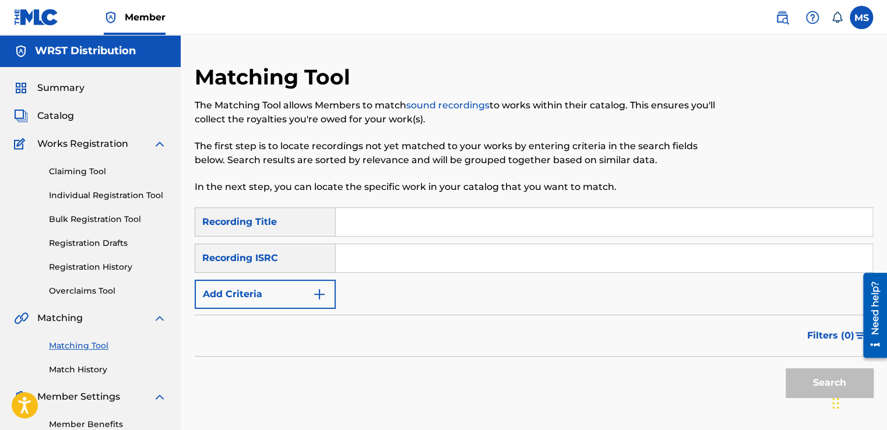
click at [405, 233] on input "Search Form" at bounding box center [604, 222] width 537 height 28
paste input "L Awl"
type input "L Awl"
click at [364, 250] on input "Search Form" at bounding box center [604, 258] width 537 height 28
paste input "QZ4UU2300275"
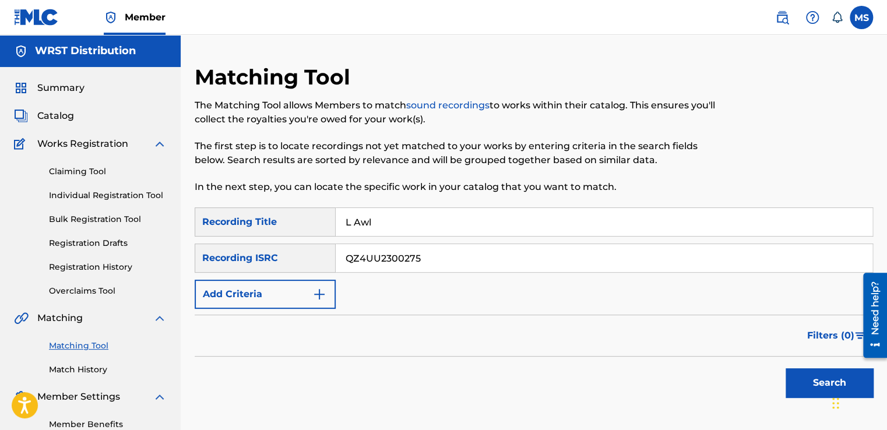
type input "QZ4UU2300275"
click at [795, 375] on button "Search" at bounding box center [829, 382] width 87 height 29
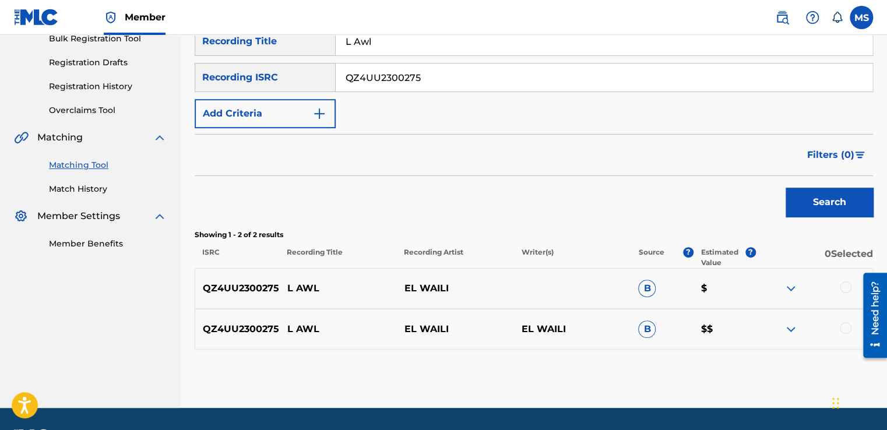
scroll to position [214, 0]
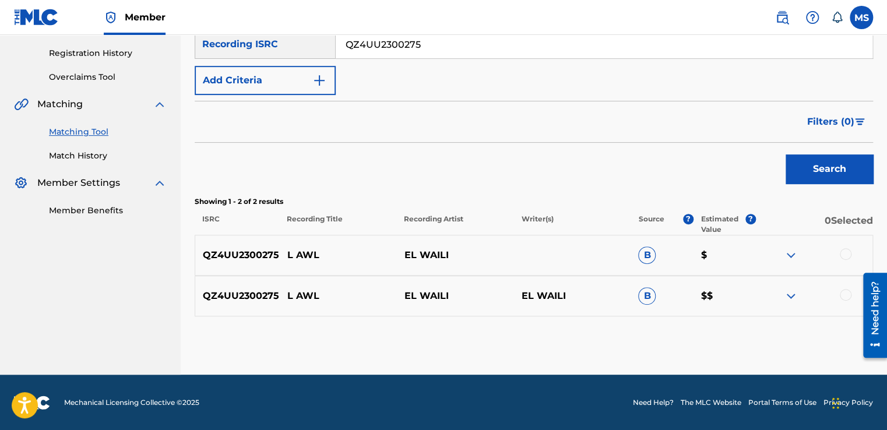
click at [850, 254] on div at bounding box center [846, 254] width 12 height 12
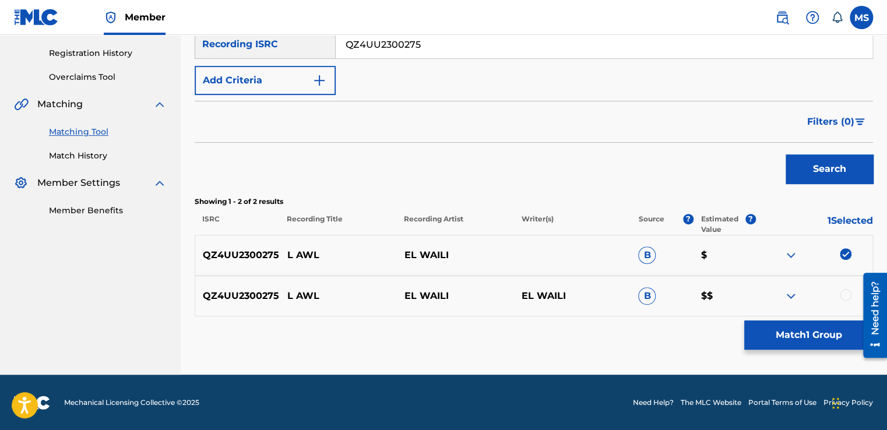
click at [844, 293] on div at bounding box center [846, 295] width 12 height 12
click at [817, 328] on button "Match 2 Groups" at bounding box center [808, 335] width 129 height 29
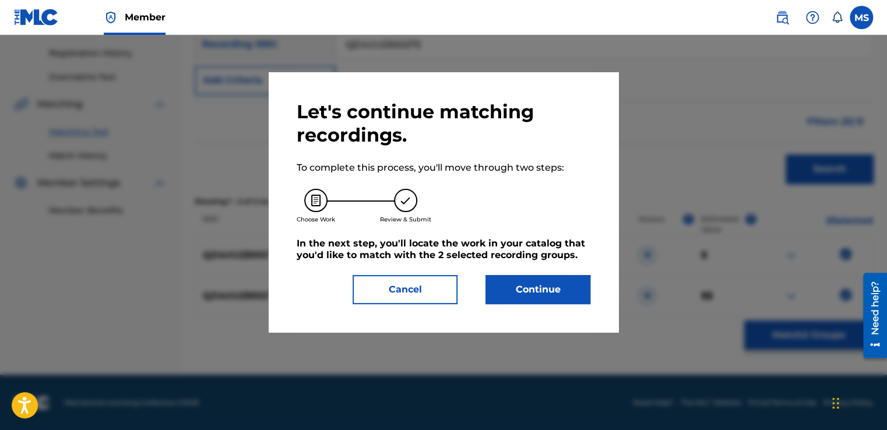
click at [496, 278] on button "Continue" at bounding box center [538, 289] width 105 height 29
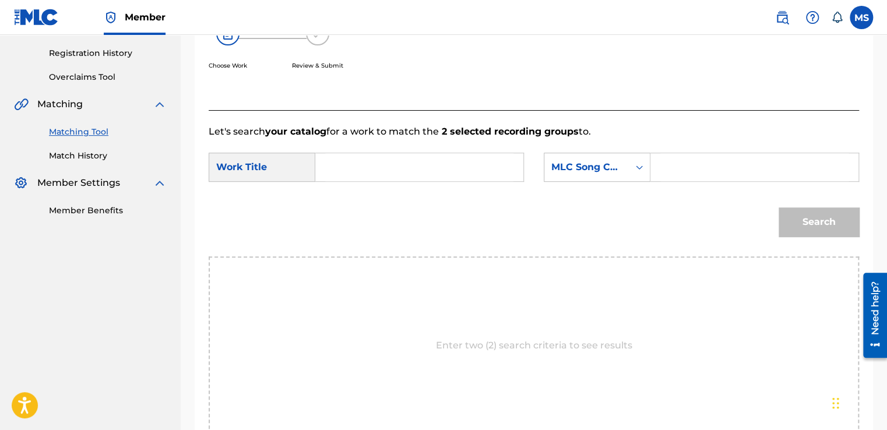
click at [382, 161] on input "Search Form" at bounding box center [419, 167] width 188 height 28
paste input "L Awl"
type input "L Awl"
click at [681, 159] on input "Search Form" at bounding box center [755, 167] width 188 height 28
paste input "LT2VJX"
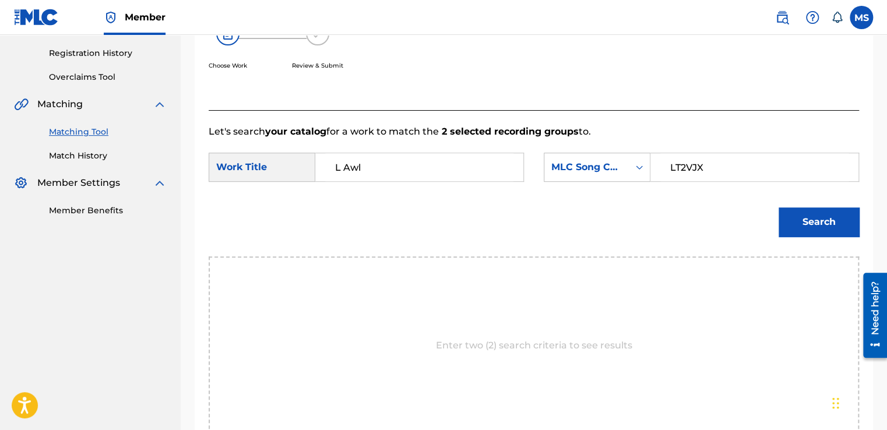
type input "LT2VJX"
click at [779, 208] on button "Search" at bounding box center [819, 222] width 80 height 29
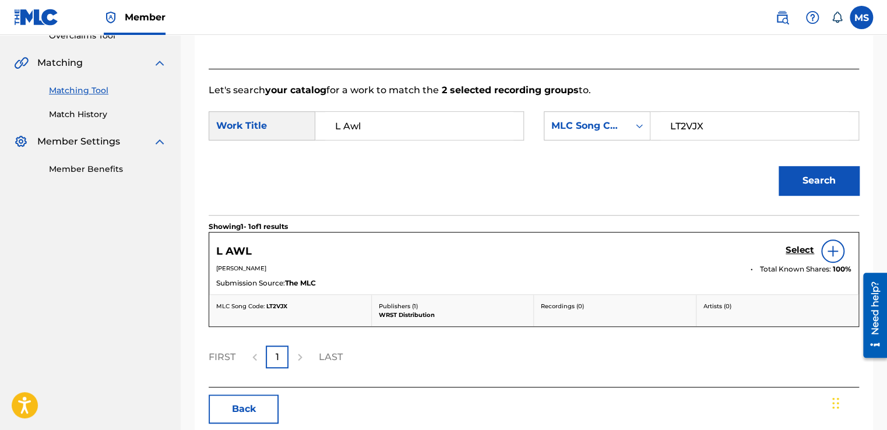
scroll to position [256, 0]
click at [793, 252] on h5 "Select" at bounding box center [800, 249] width 29 height 11
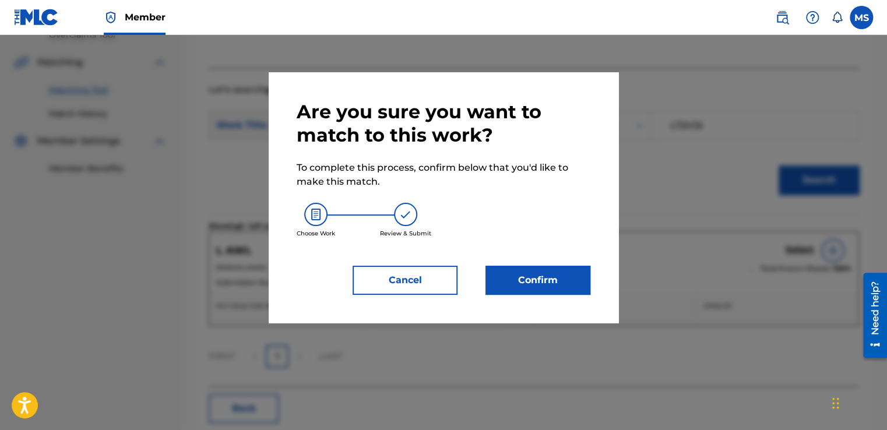
click at [539, 294] on button "Confirm" at bounding box center [538, 280] width 105 height 29
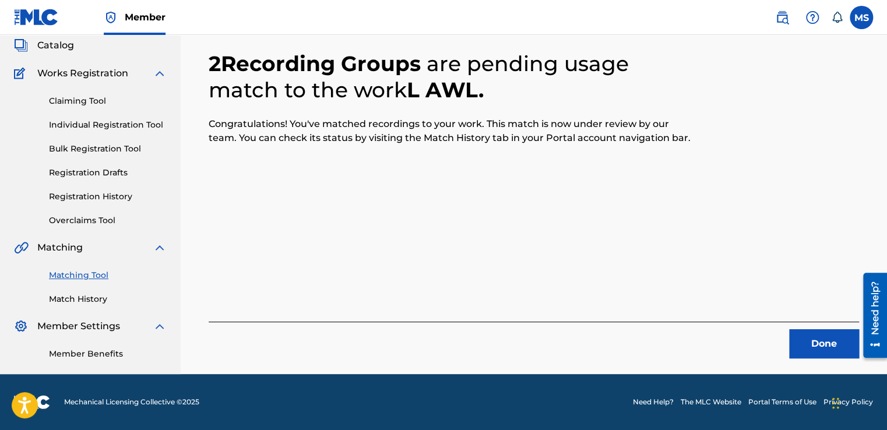
scroll to position [70, 0]
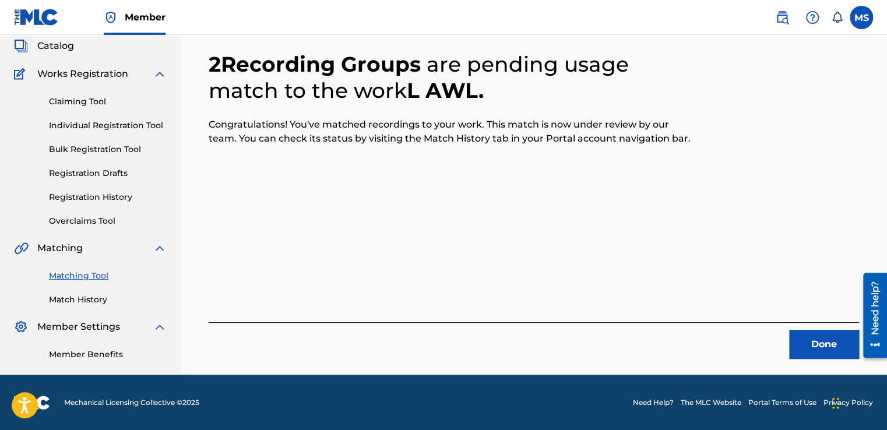
click at [812, 330] on button "Done" at bounding box center [824, 344] width 70 height 29
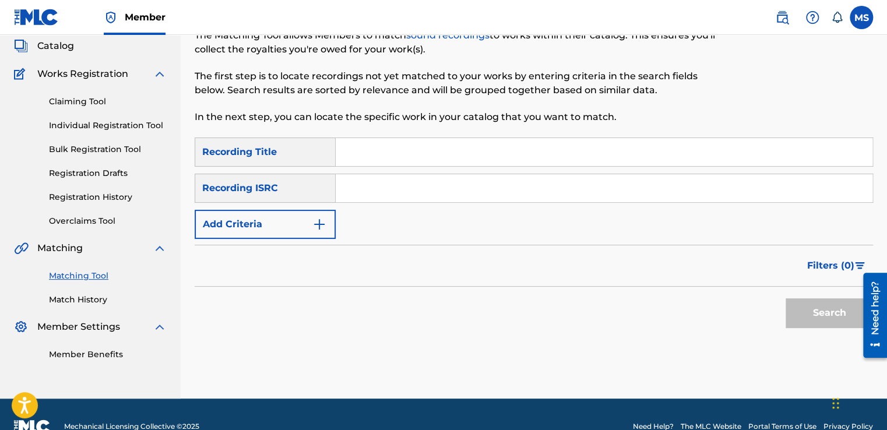
click at [427, 150] on input "Search Form" at bounding box center [604, 152] width 537 height 28
paste input "L Awl"
type input "L Awl"
click at [389, 195] on input "Search Form" at bounding box center [604, 188] width 537 height 28
paste input "QZ4UU2300275"
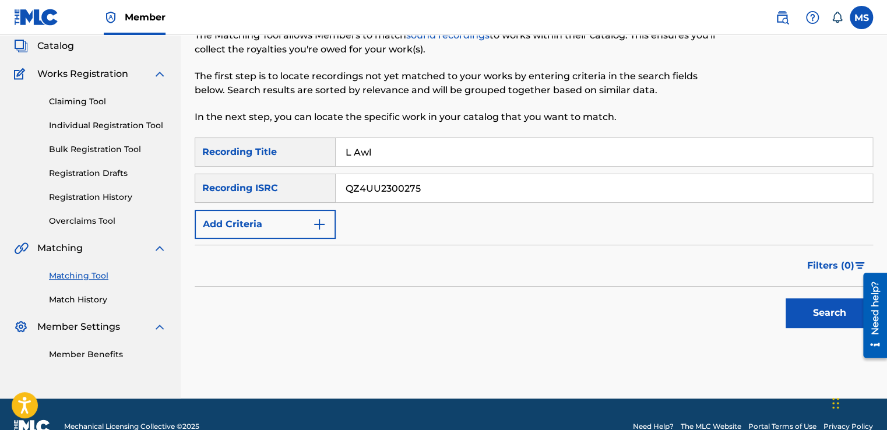
type input "QZ4UU2300275"
click at [786, 298] on button "Search" at bounding box center [829, 312] width 87 height 29
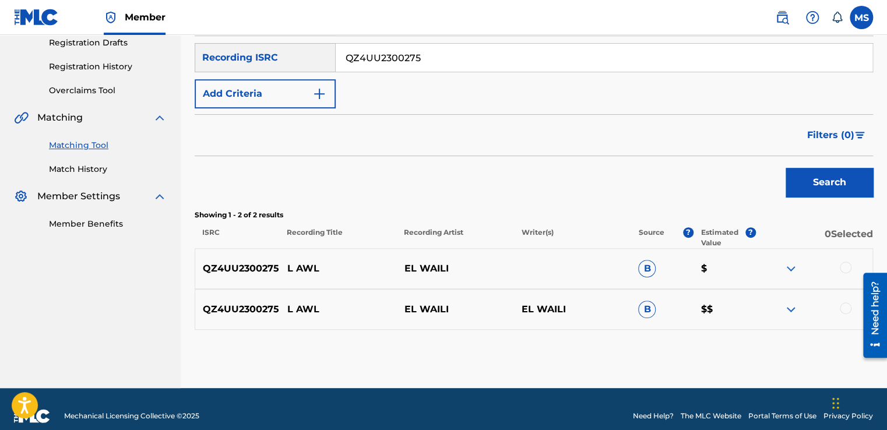
scroll to position [214, 0]
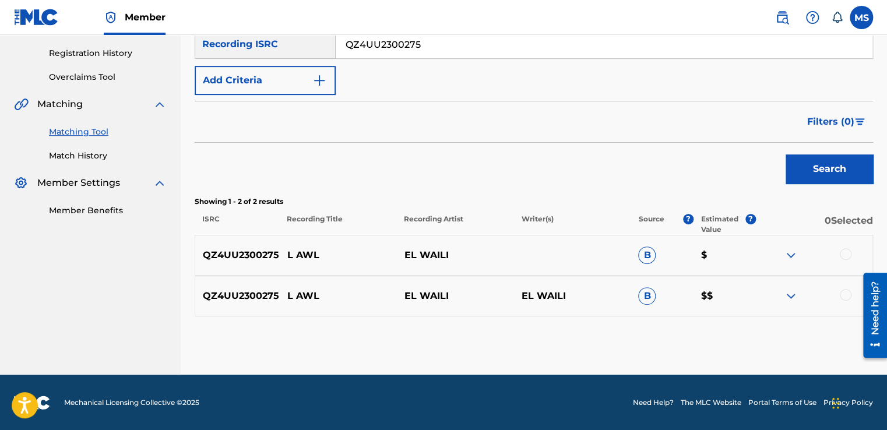
click at [842, 252] on div at bounding box center [846, 254] width 12 height 12
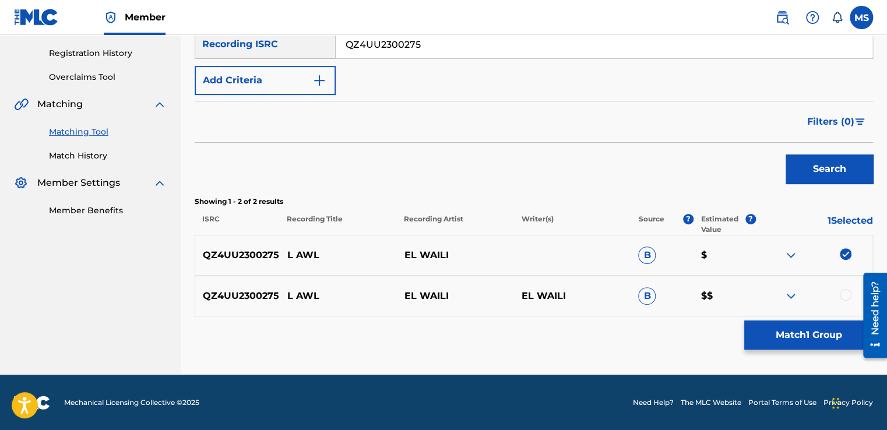
click at [847, 295] on div at bounding box center [846, 295] width 12 height 12
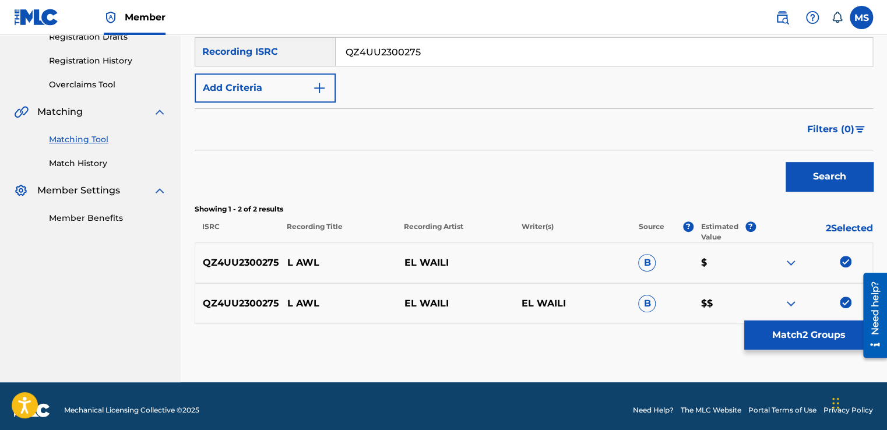
scroll to position [207, 0]
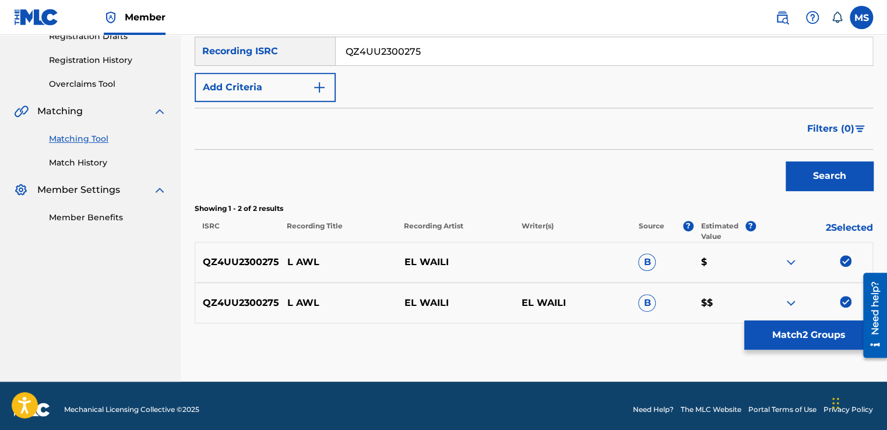
click at [821, 345] on button "Match 2 Groups" at bounding box center [808, 335] width 129 height 29
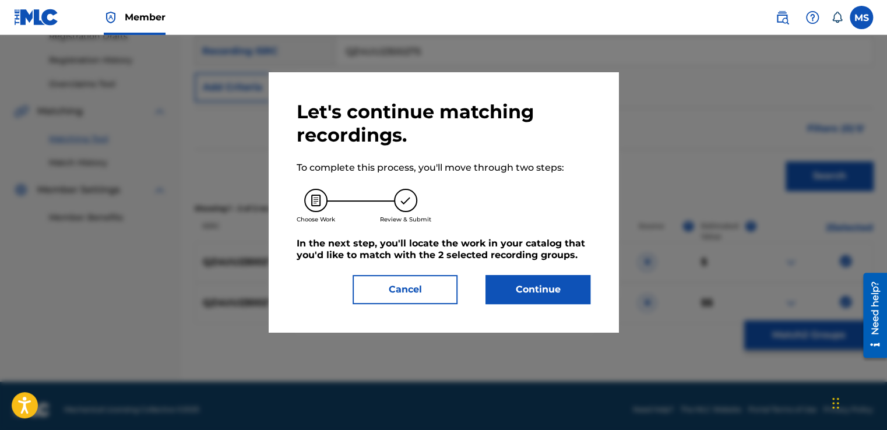
click at [556, 295] on button "Continue" at bounding box center [538, 289] width 105 height 29
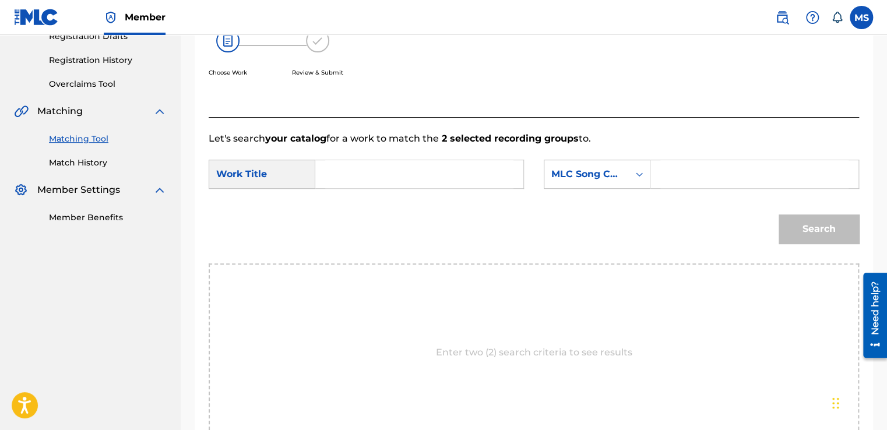
click at [403, 170] on input "Search Form" at bounding box center [419, 174] width 188 height 28
click at [79, 168] on link "Match History" at bounding box center [108, 163] width 118 height 12
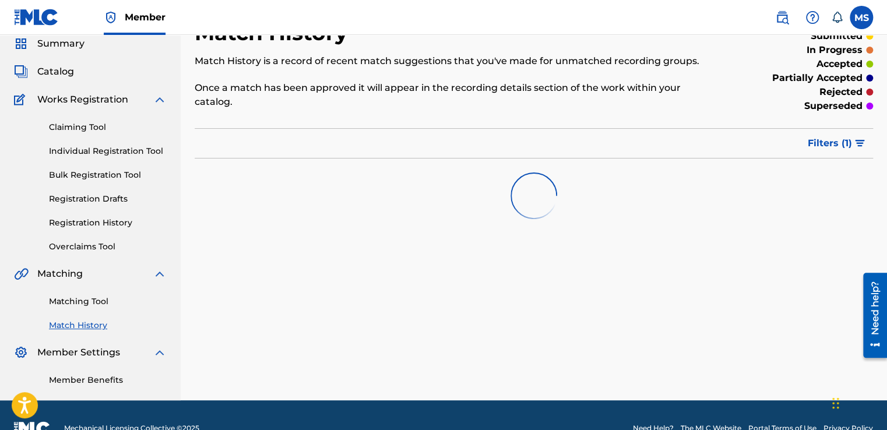
scroll to position [47, 0]
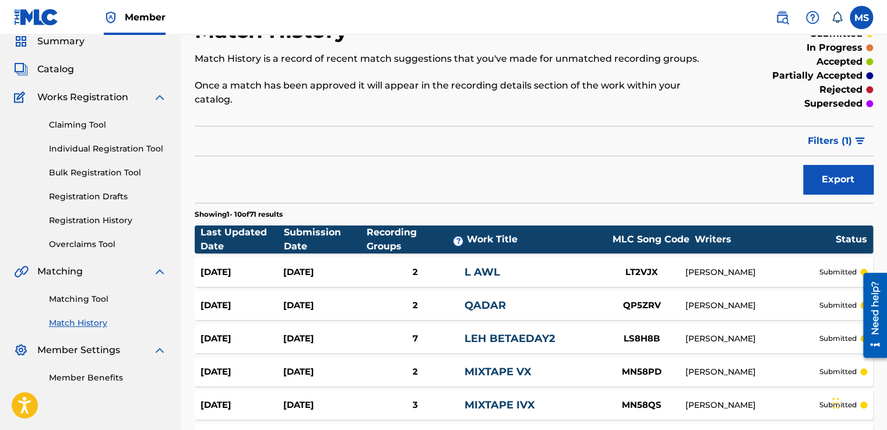
click at [94, 297] on link "Matching Tool" at bounding box center [108, 299] width 118 height 12
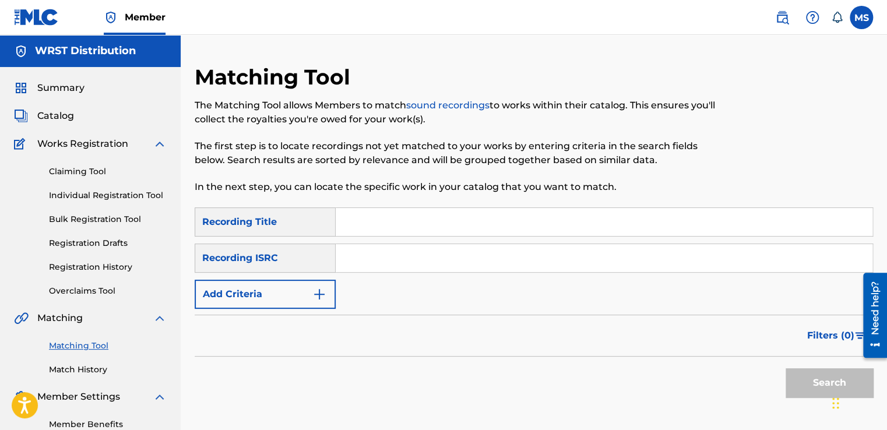
click at [412, 226] on input "Search Form" at bounding box center [604, 222] width 537 height 28
paste input "Mstny"
type input "Mstny"
click at [380, 249] on input "Search Form" at bounding box center [604, 258] width 537 height 28
paste input "QZ4UU2300276"
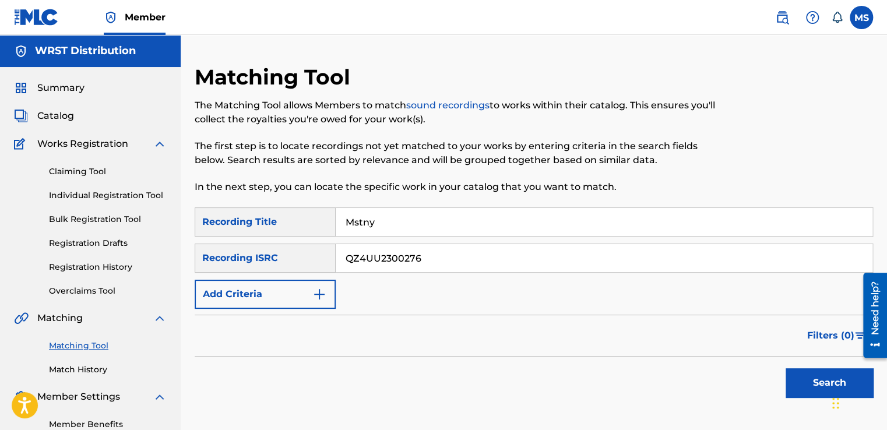
type input "QZ4UU2300276"
click at [786, 368] on button "Search" at bounding box center [829, 382] width 87 height 29
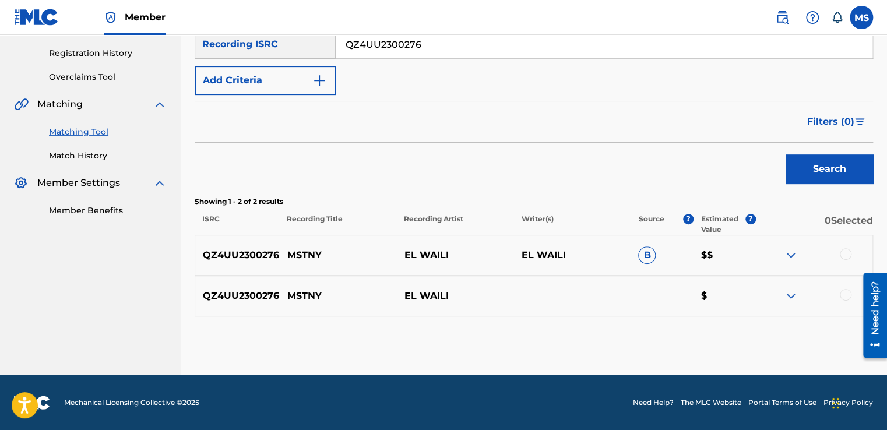
click at [845, 253] on div at bounding box center [846, 254] width 12 height 12
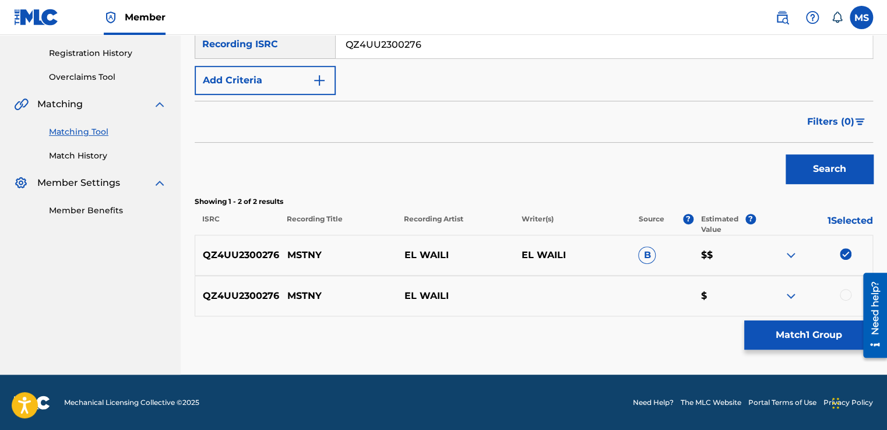
click at [847, 294] on div at bounding box center [846, 295] width 12 height 12
click at [829, 329] on button "Match 2 Groups" at bounding box center [808, 335] width 129 height 29
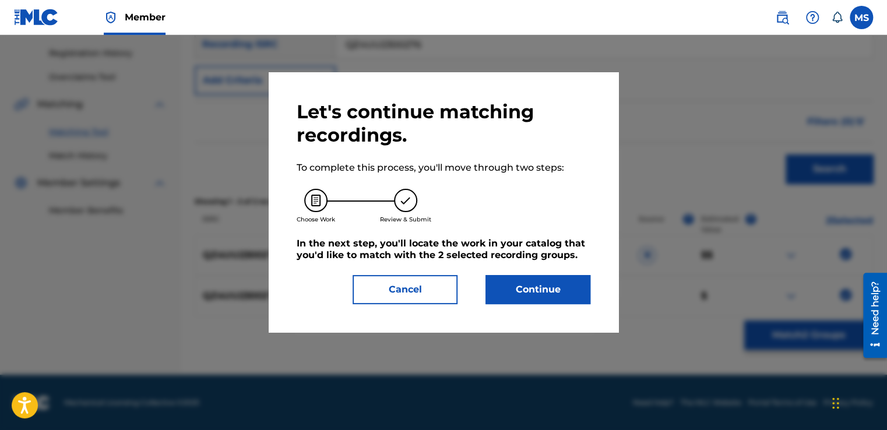
click at [536, 293] on button "Continue" at bounding box center [538, 289] width 105 height 29
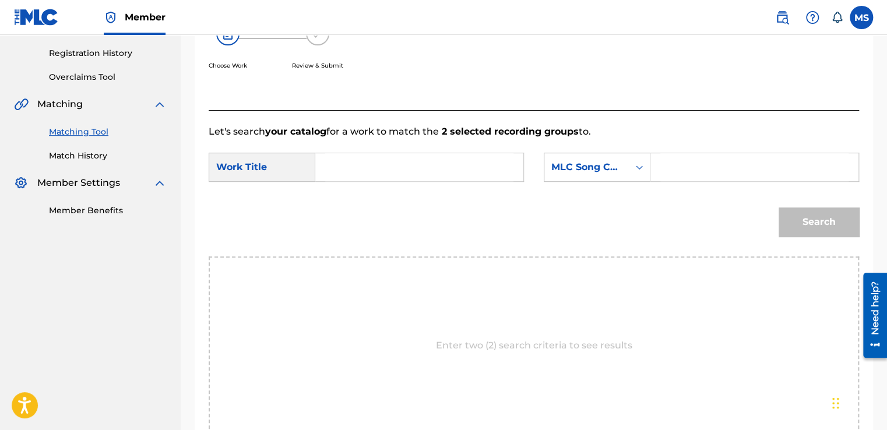
click at [412, 171] on input "Search Form" at bounding box center [419, 167] width 188 height 28
paste input "Mstny"
type input "Mstny"
click at [681, 166] on input "Search Form" at bounding box center [755, 167] width 188 height 28
paste input "MO1O61"
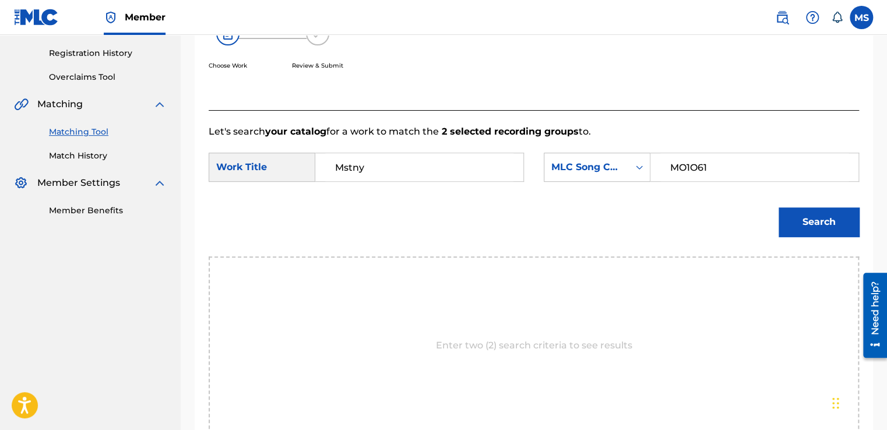
type input "MO1O61"
click at [779, 208] on button "Search" at bounding box center [819, 222] width 80 height 29
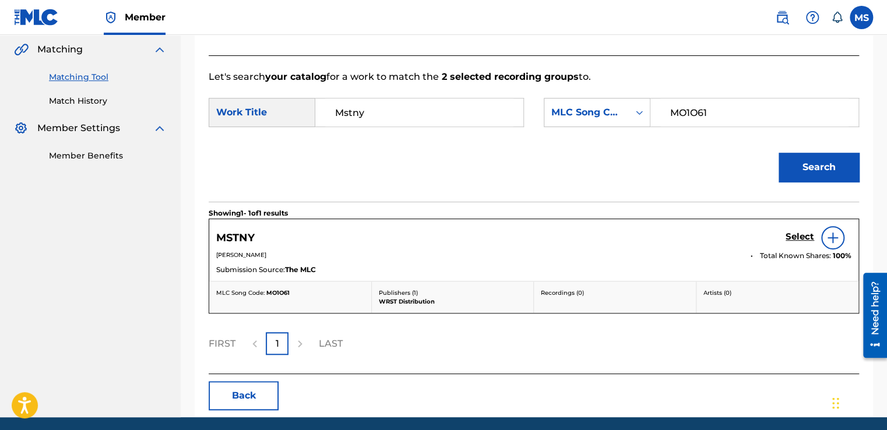
scroll to position [296, 0]
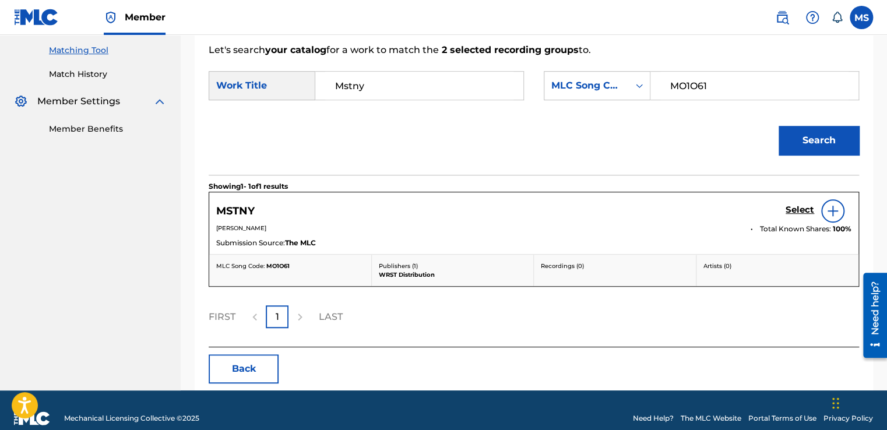
click at [808, 212] on h5 "Select" at bounding box center [800, 210] width 29 height 11
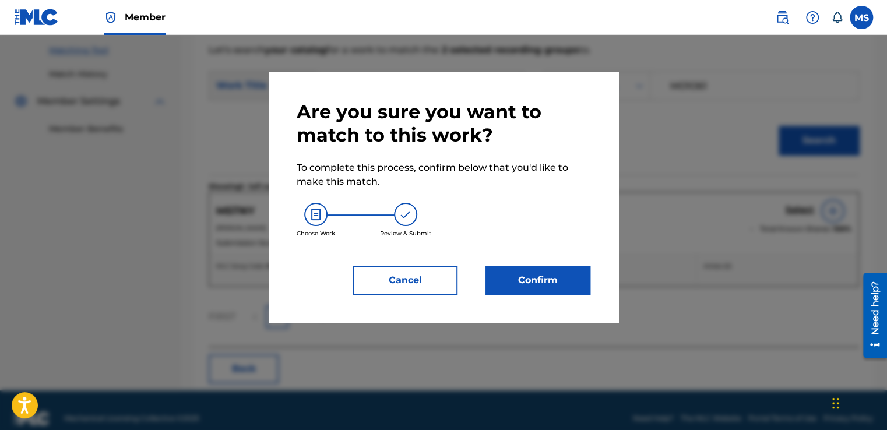
click at [552, 276] on button "Confirm" at bounding box center [538, 280] width 105 height 29
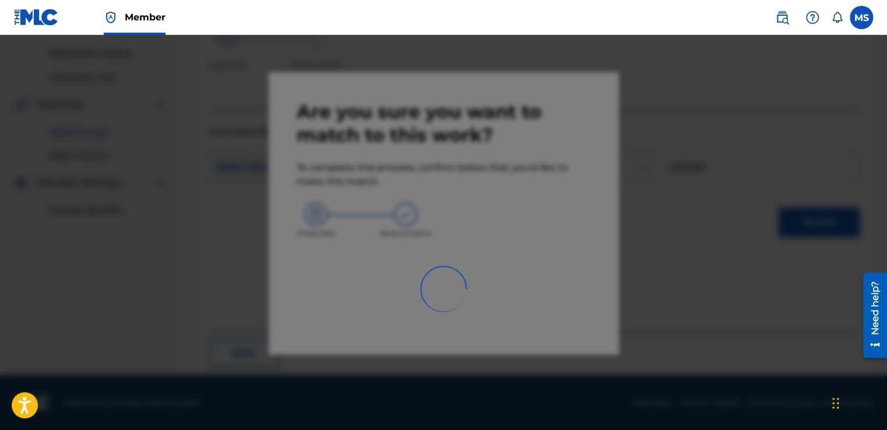
scroll to position [70, 0]
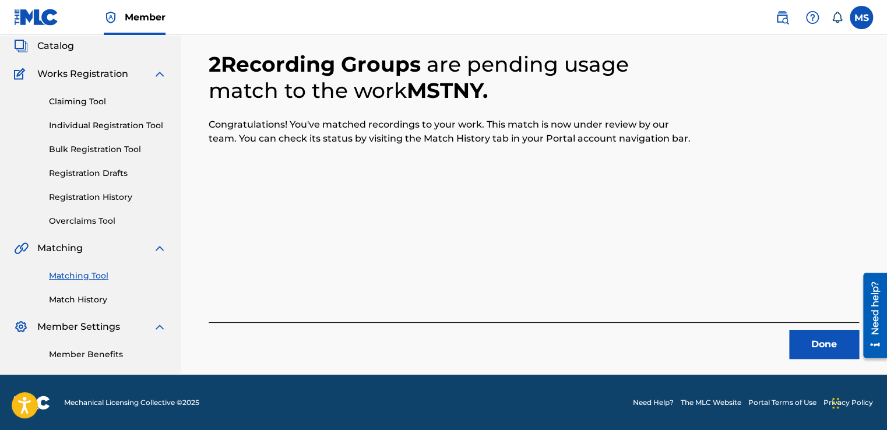
click at [821, 352] on button "Done" at bounding box center [824, 344] width 70 height 29
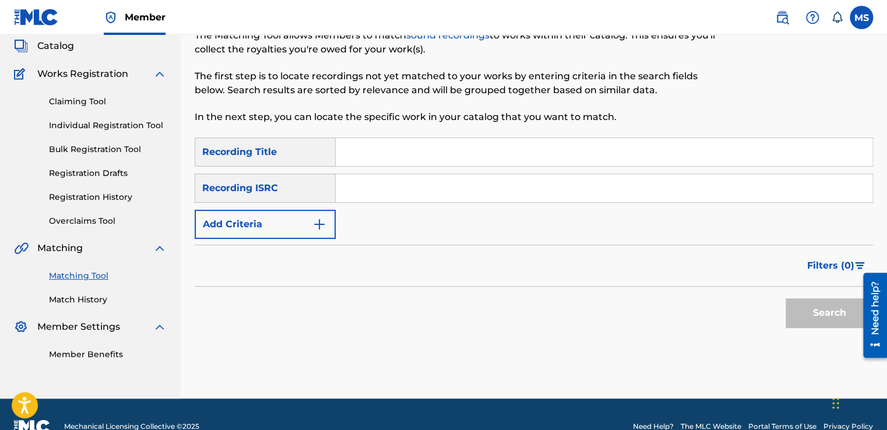
click at [394, 140] on input "Search Form" at bounding box center [604, 152] width 537 height 28
paste input "Leltak Fol"
type input "Leltak Fol"
click at [407, 195] on input "Search Form" at bounding box center [604, 188] width 537 height 28
paste input "QZ4UU2300277"
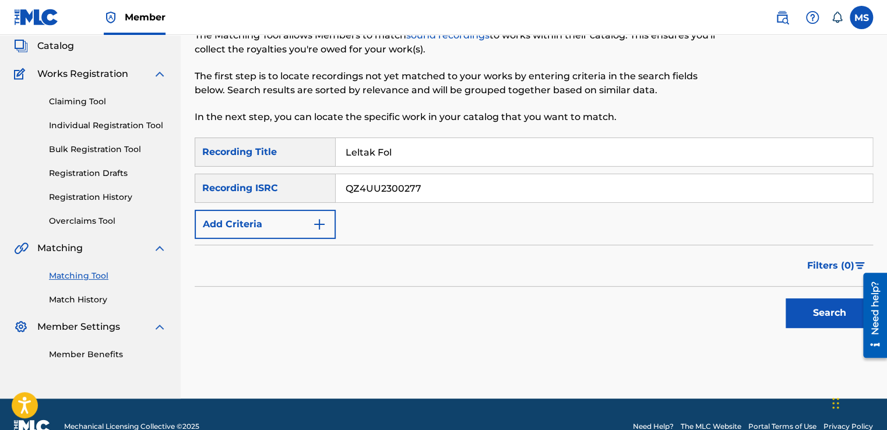
type input "QZ4UU2300277"
click at [786, 298] on button "Search" at bounding box center [829, 312] width 87 height 29
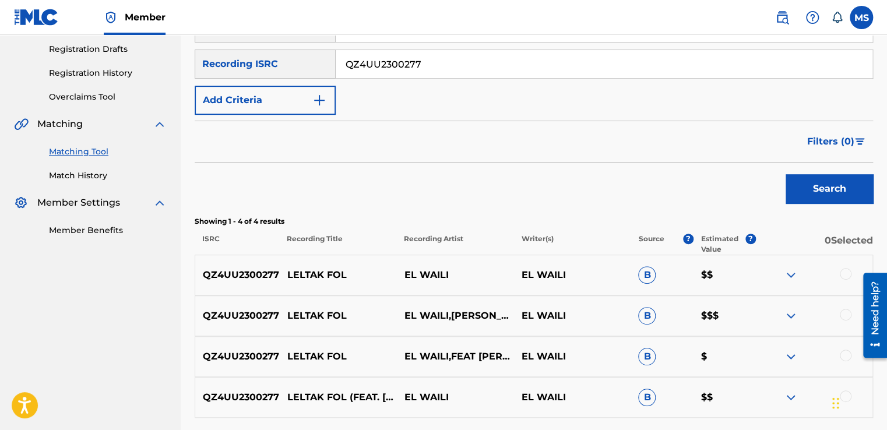
scroll to position [296, 0]
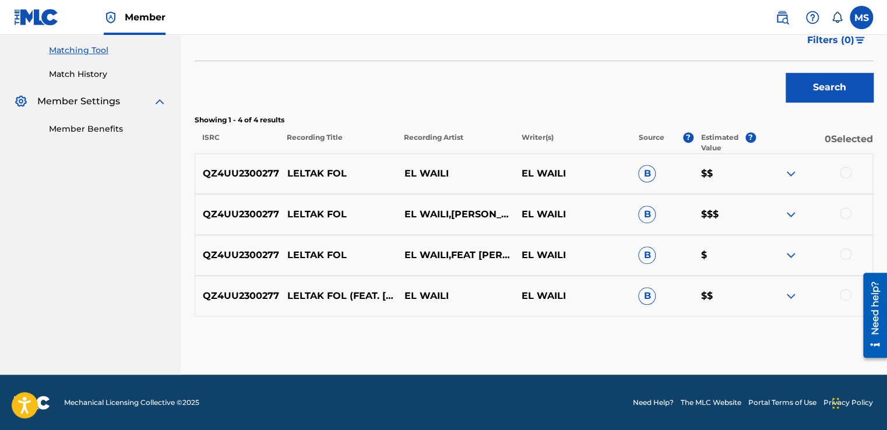
click at [844, 169] on div at bounding box center [846, 173] width 12 height 12
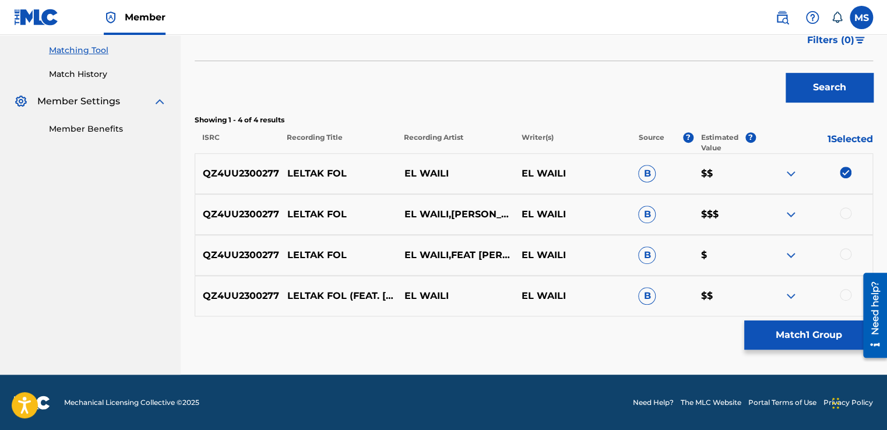
click at [844, 216] on div at bounding box center [846, 214] width 12 height 12
click at [847, 252] on div at bounding box center [846, 254] width 12 height 12
click at [845, 290] on div at bounding box center [846, 295] width 12 height 12
click at [813, 337] on button "Match 4 Groups" at bounding box center [808, 335] width 129 height 29
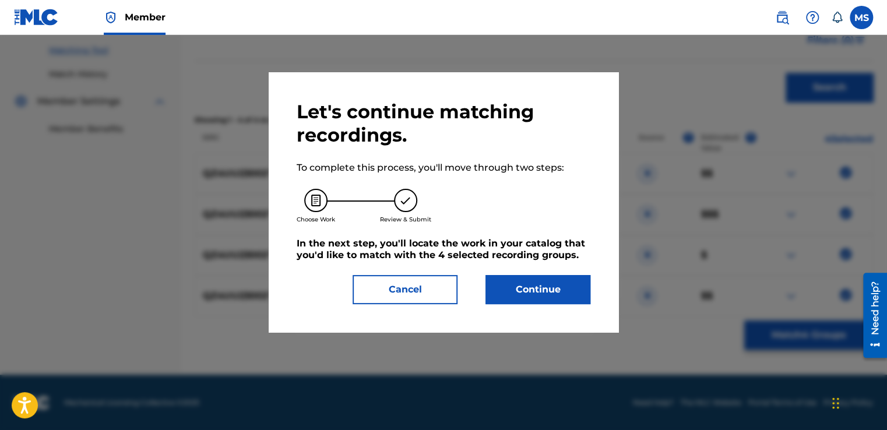
click at [585, 290] on button "Continue" at bounding box center [538, 289] width 105 height 29
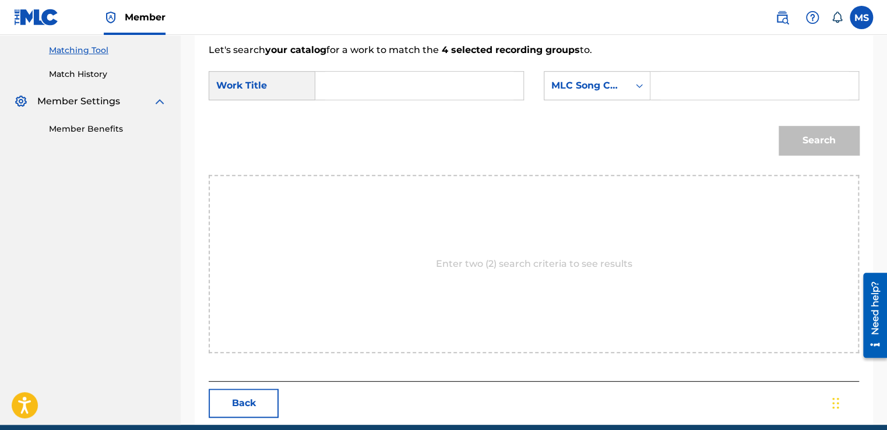
click at [417, 86] on input "Search Form" at bounding box center [419, 86] width 188 height 28
paste input "Leltak Fol"
type input "Leltak Fol"
click at [682, 84] on input "Search Form" at bounding box center [755, 86] width 188 height 28
paste input "LT2VK9"
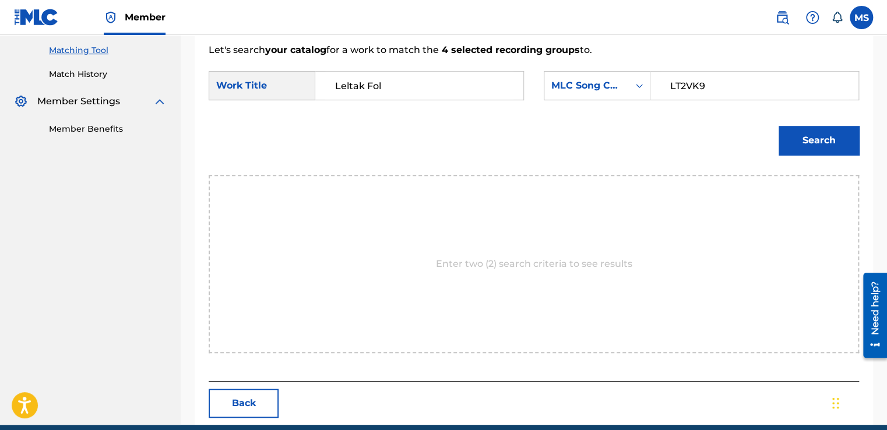
type input "LT2VK9"
click at [801, 148] on button "Search" at bounding box center [819, 140] width 80 height 29
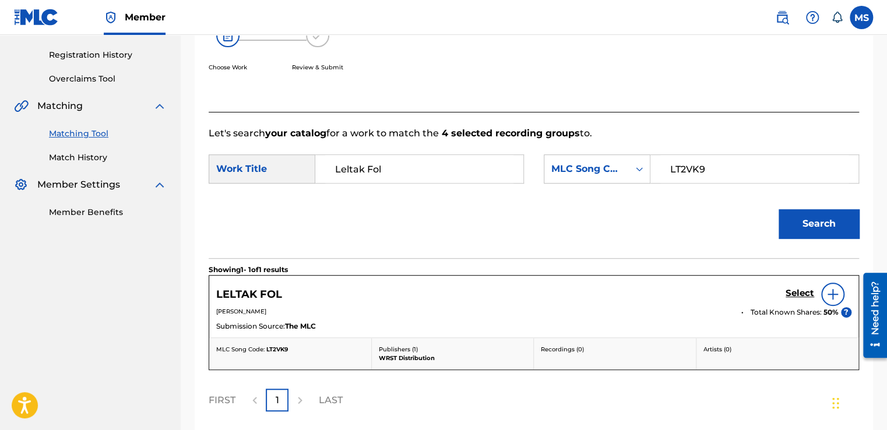
scroll to position [217, 0]
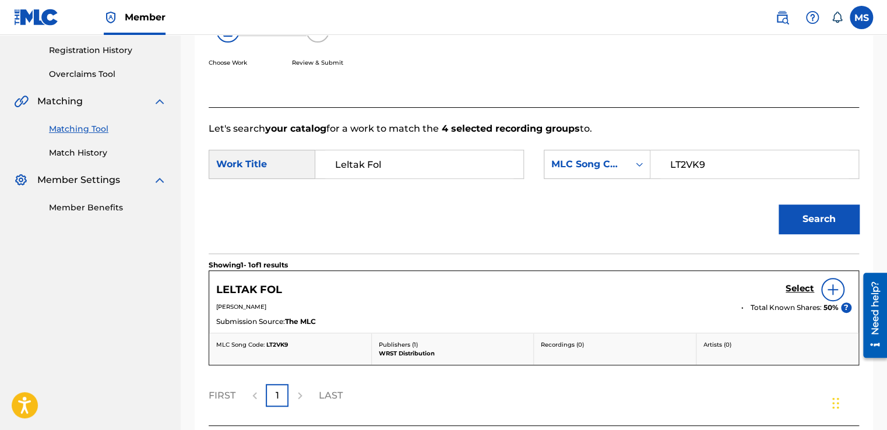
click at [803, 293] on h5 "Select" at bounding box center [800, 288] width 29 height 11
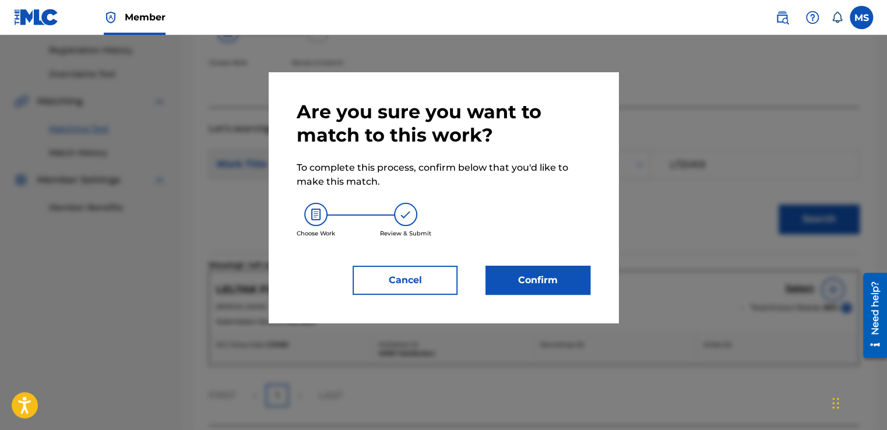
click at [532, 279] on button "Confirm" at bounding box center [538, 280] width 105 height 29
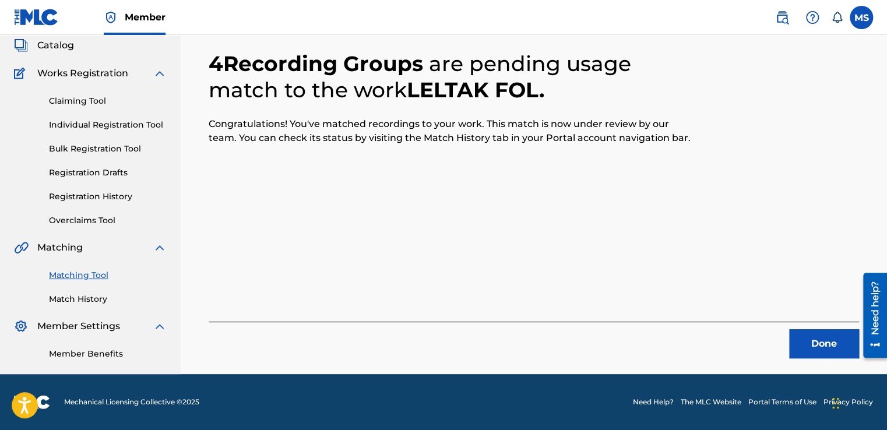
scroll to position [70, 0]
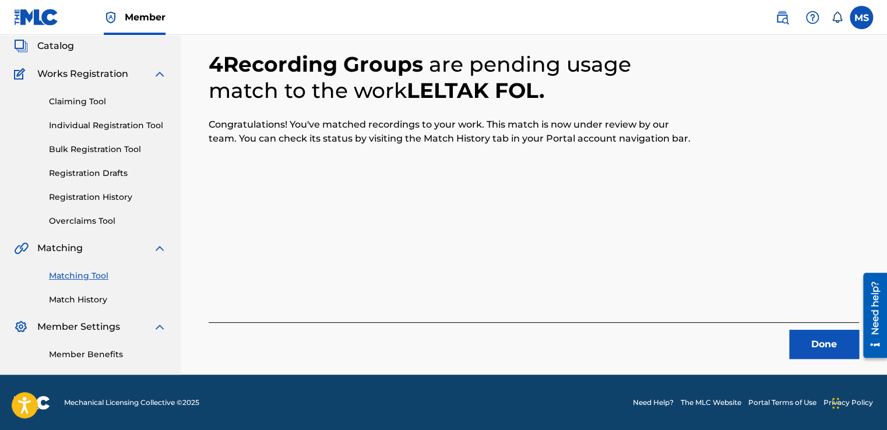
click at [830, 344] on button "Done" at bounding box center [824, 344] width 70 height 29
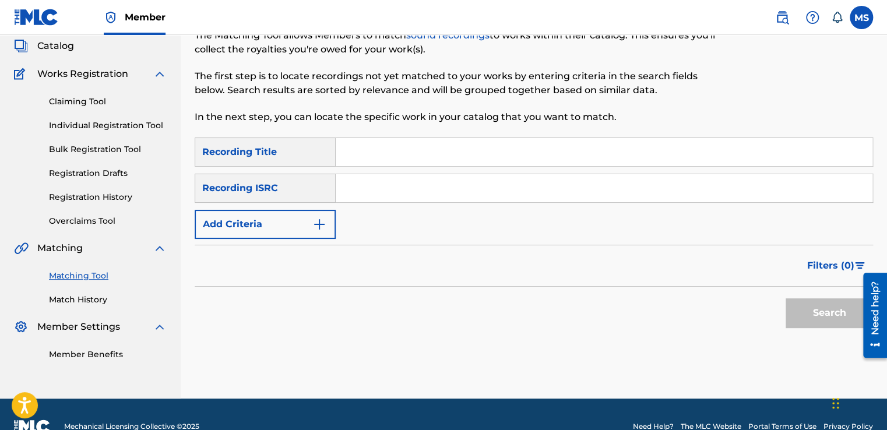
click at [504, 153] on input "Search Form" at bounding box center [604, 152] width 537 height 28
paste input "[DEMOGRAPHIC_DATA]"
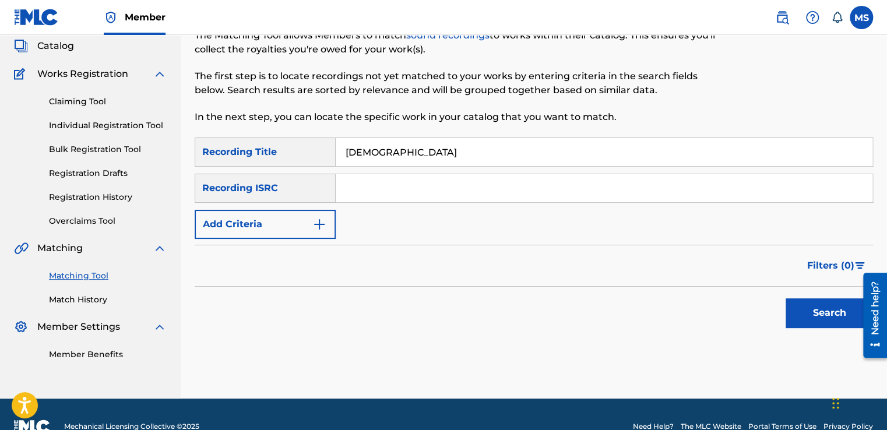
type input "[DEMOGRAPHIC_DATA]"
click at [375, 198] on input "Search Form" at bounding box center [604, 188] width 537 height 28
paste input "QZ4UU2301251"
type input "QZ4UU2301251"
click at [786, 298] on button "Search" at bounding box center [829, 312] width 87 height 29
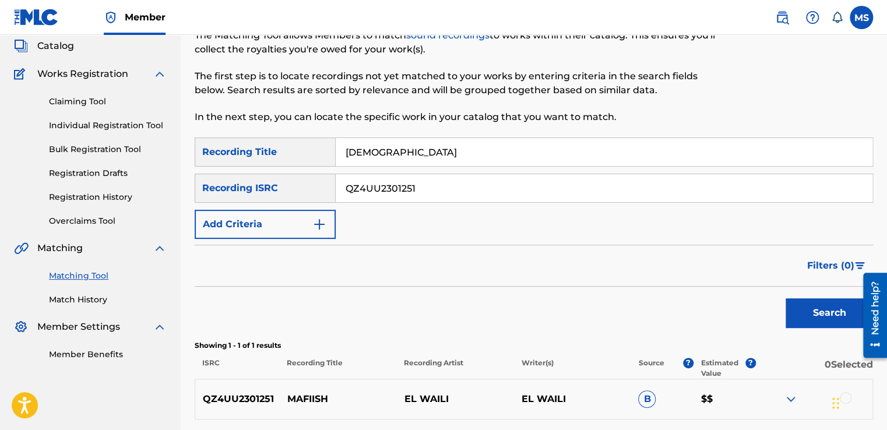
scroll to position [173, 0]
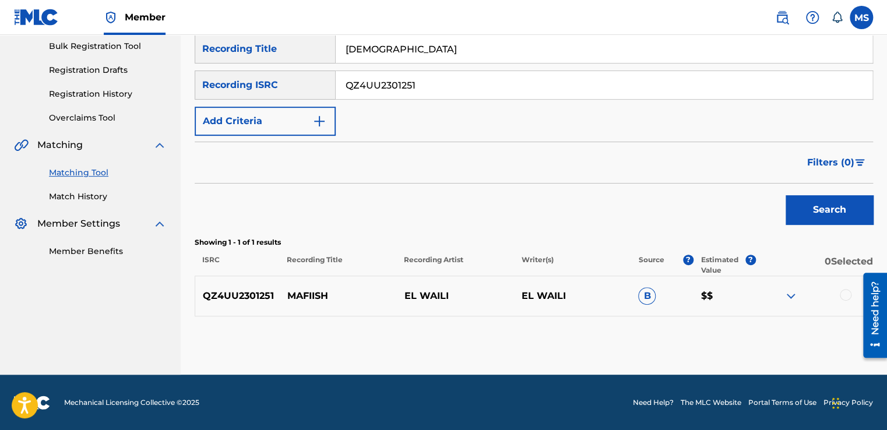
click at [842, 293] on div at bounding box center [846, 295] width 12 height 12
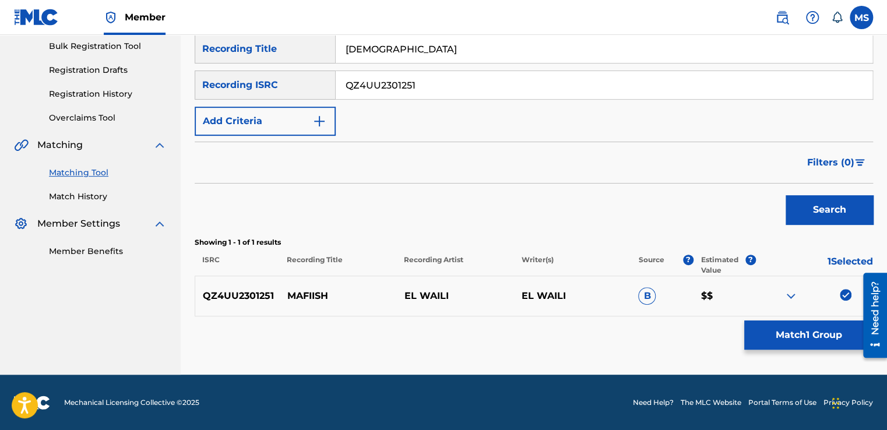
click at [791, 338] on button "Match 1 Group" at bounding box center [808, 335] width 129 height 29
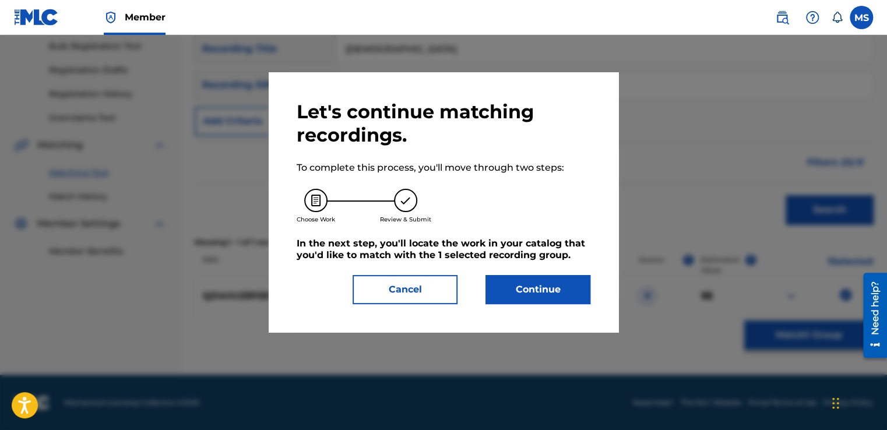
click at [519, 276] on button "Continue" at bounding box center [538, 289] width 105 height 29
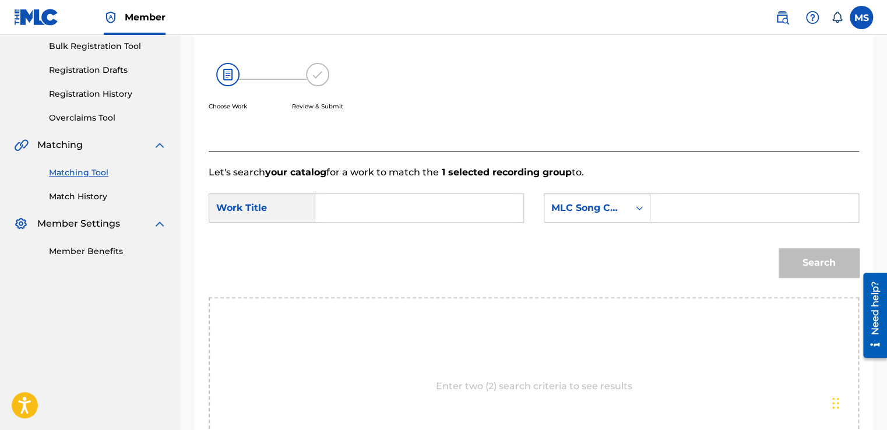
click at [428, 202] on input "Search Form" at bounding box center [419, 208] width 188 height 28
paste input "[DEMOGRAPHIC_DATA]"
type input "[DEMOGRAPHIC_DATA]"
click at [692, 213] on input "Search Form" at bounding box center [755, 208] width 188 height 28
paste input "MO1V3F"
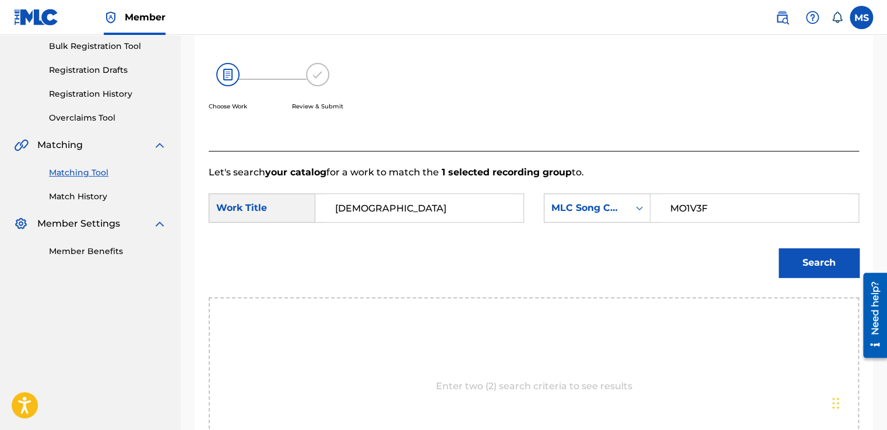
type input "MO1V3F"
click at [789, 275] on button "Search" at bounding box center [819, 262] width 80 height 29
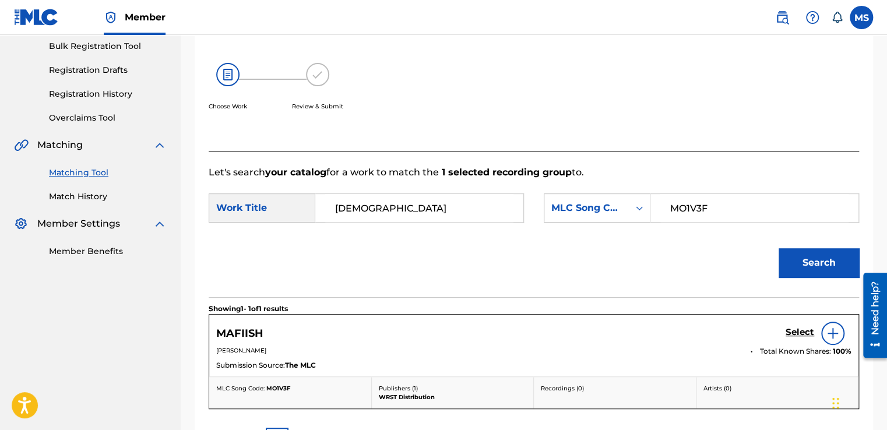
scroll to position [311, 0]
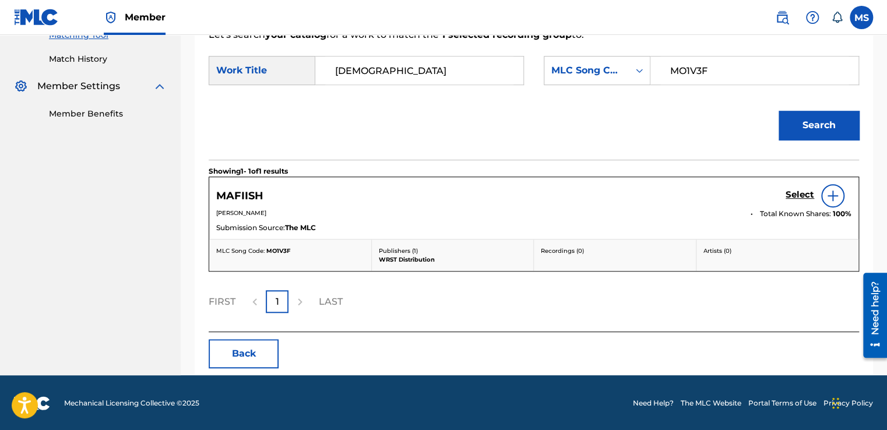
click at [796, 195] on h5 "Select" at bounding box center [800, 194] width 29 height 11
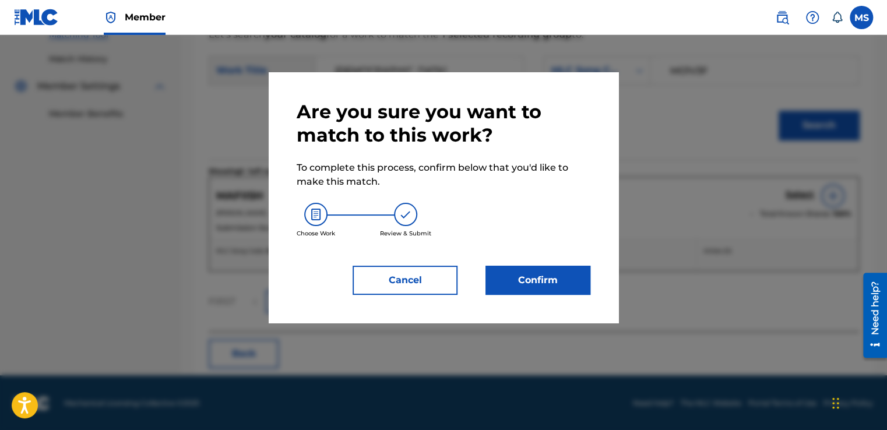
click at [520, 283] on button "Confirm" at bounding box center [538, 280] width 105 height 29
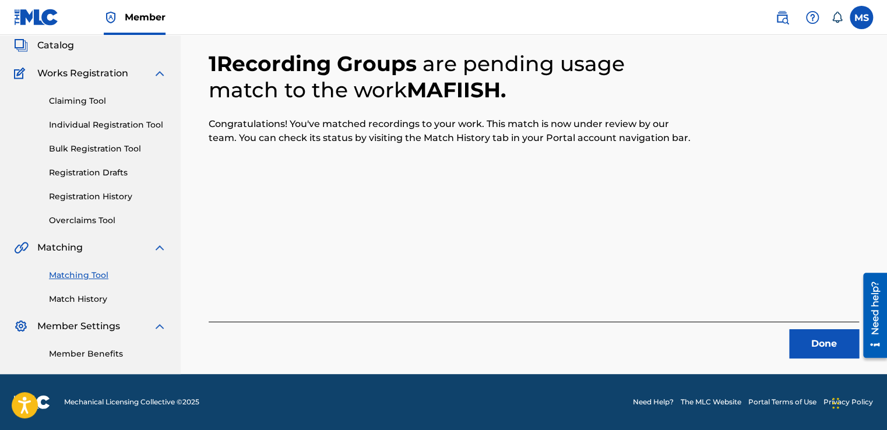
scroll to position [70, 0]
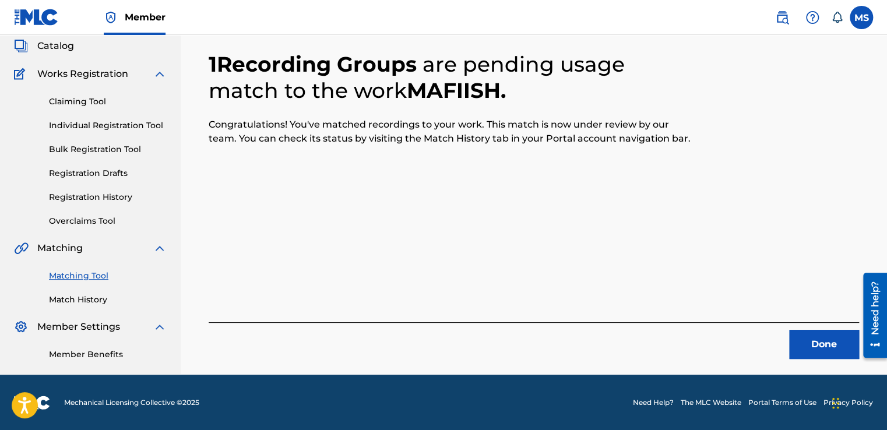
click at [833, 331] on button "Done" at bounding box center [824, 344] width 70 height 29
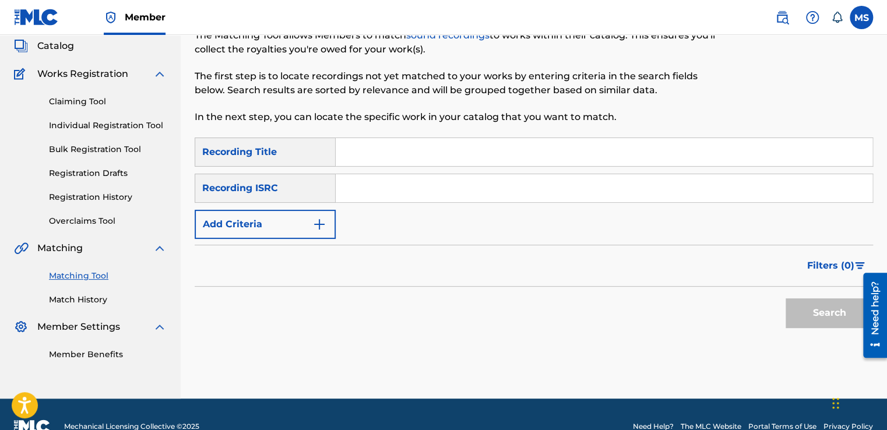
click at [398, 147] on input "Search Form" at bounding box center [604, 152] width 537 height 28
paste input "MTSR74"
type input "MTSR74"
click at [395, 189] on input "Search Form" at bounding box center [604, 188] width 537 height 28
paste input "MO2LSP"
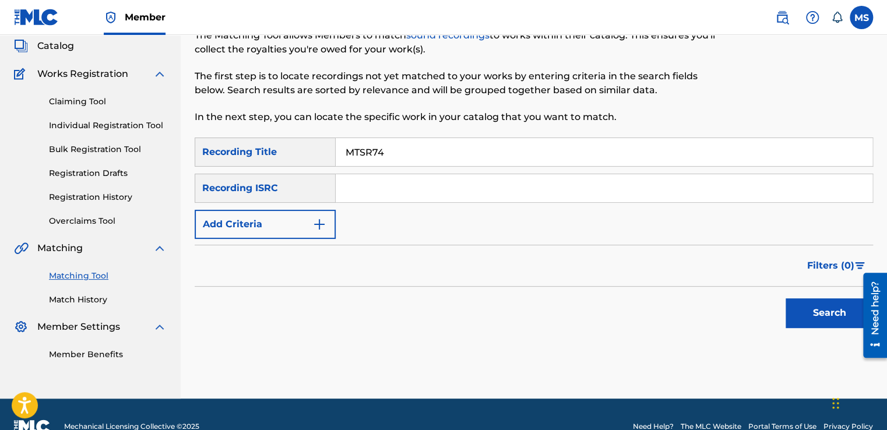
type input "MO2LSP"
paste input "QZ4UU2301252"
type input "QZ4UU2301252"
click at [819, 298] on button "Search" at bounding box center [829, 312] width 87 height 29
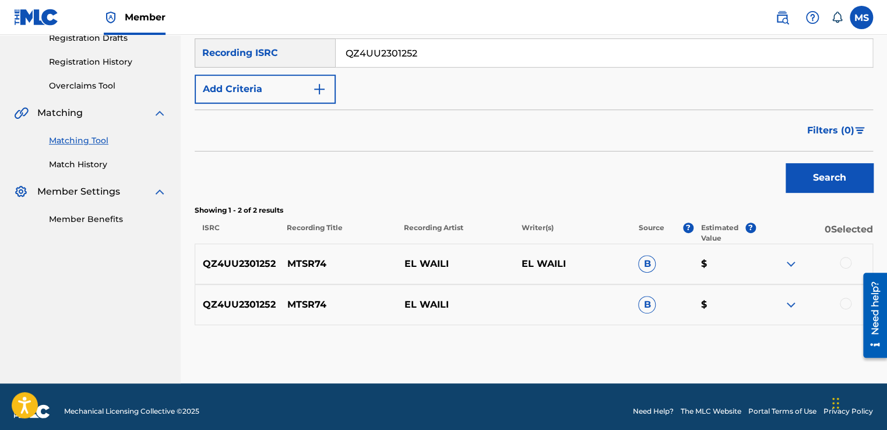
scroll to position [214, 0]
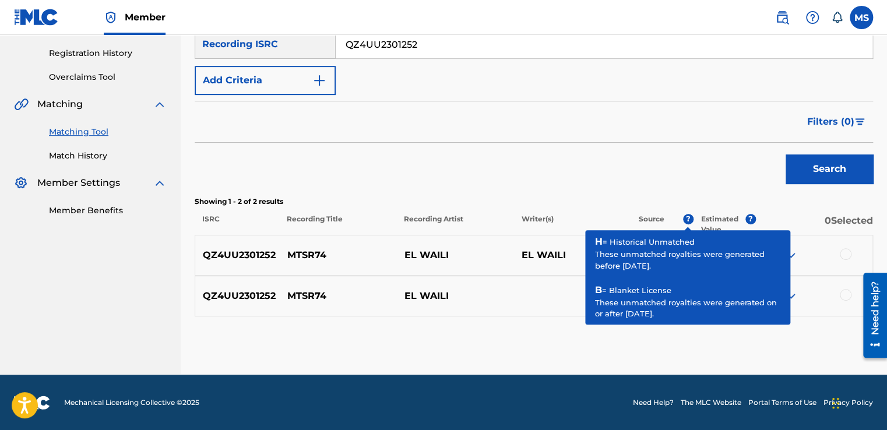
click at [851, 251] on div at bounding box center [846, 254] width 12 height 12
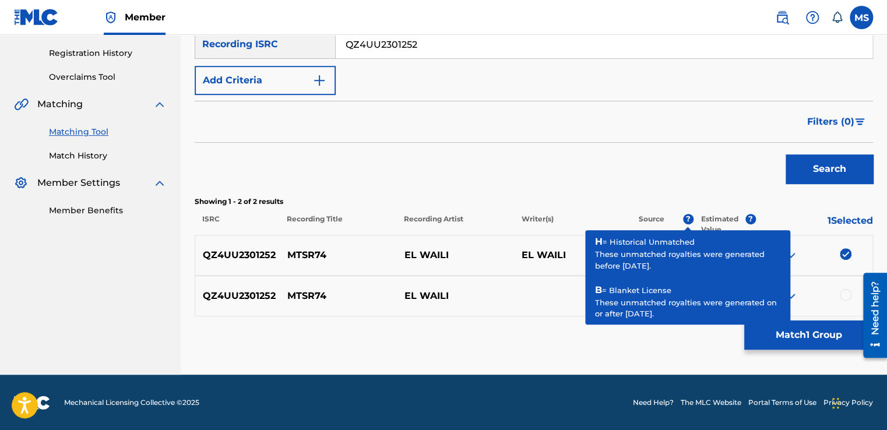
click at [844, 292] on div at bounding box center [846, 295] width 12 height 12
click at [529, 427] on footer "Mechanical Licensing Collective © 2025 Need Help? The MLC Website Portal Terms …" at bounding box center [443, 403] width 887 height 56
click at [594, 364] on div "Matching Tool The Matching Tool allows Members to match sound recordings to wor…" at bounding box center [534, 112] width 679 height 525
click at [689, 214] on span "?" at bounding box center [688, 219] width 10 height 10
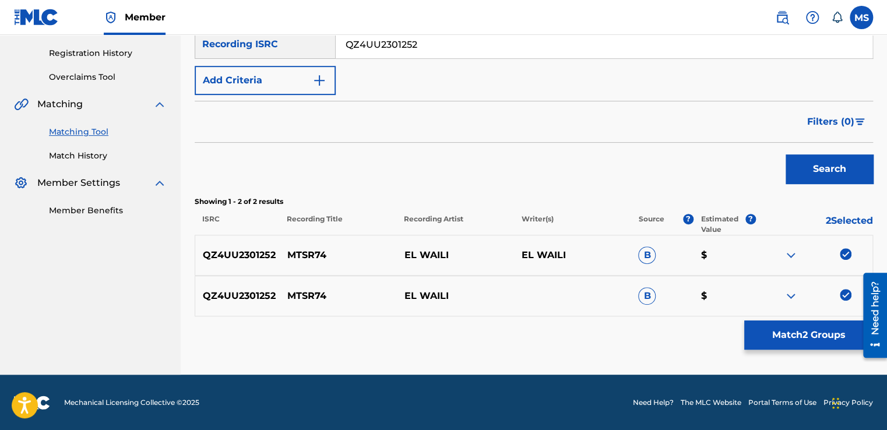
click at [644, 219] on p "Source" at bounding box center [652, 224] width 26 height 21
click at [773, 340] on button "Match 2 Groups" at bounding box center [808, 335] width 129 height 29
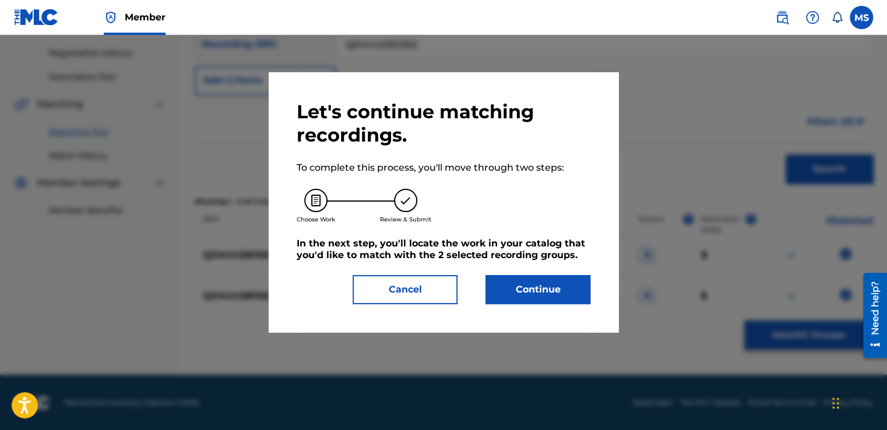
click at [504, 278] on button "Continue" at bounding box center [538, 289] width 105 height 29
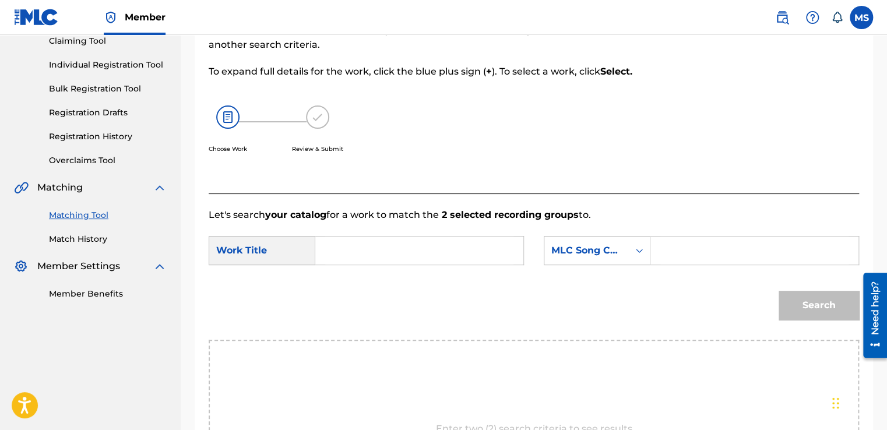
scroll to position [128, 0]
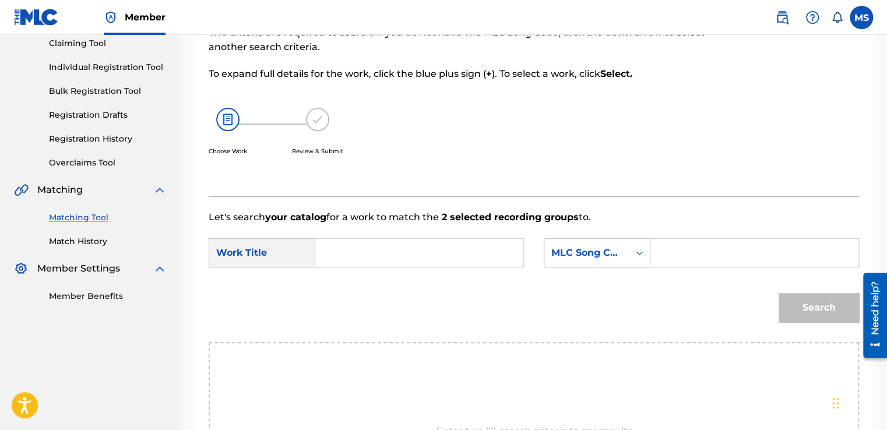
click at [363, 254] on input "Search Form" at bounding box center [419, 253] width 188 height 28
paste input "MTSR74"
type input "MTSR74"
click at [683, 252] on input "Search Form" at bounding box center [755, 253] width 188 height 28
paste input "QZ4UU2301252"
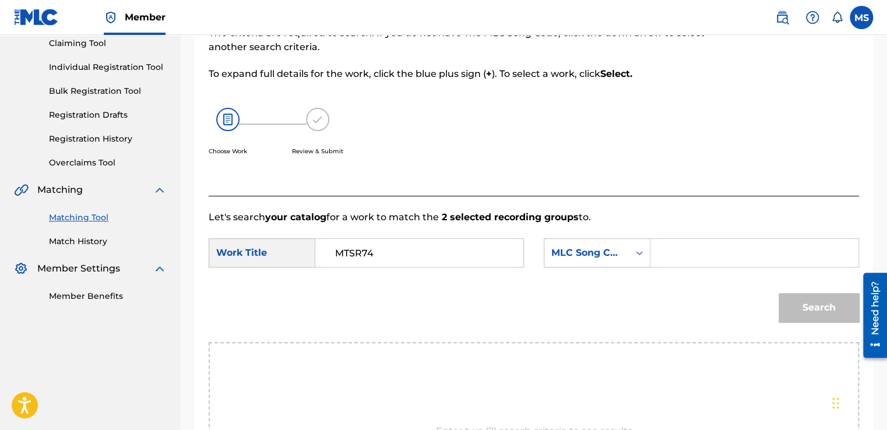
type input "QZ4UU2301252"
paste input "MO2LSP"
type input "MO2LSP"
click at [800, 305] on button "Search" at bounding box center [819, 307] width 80 height 29
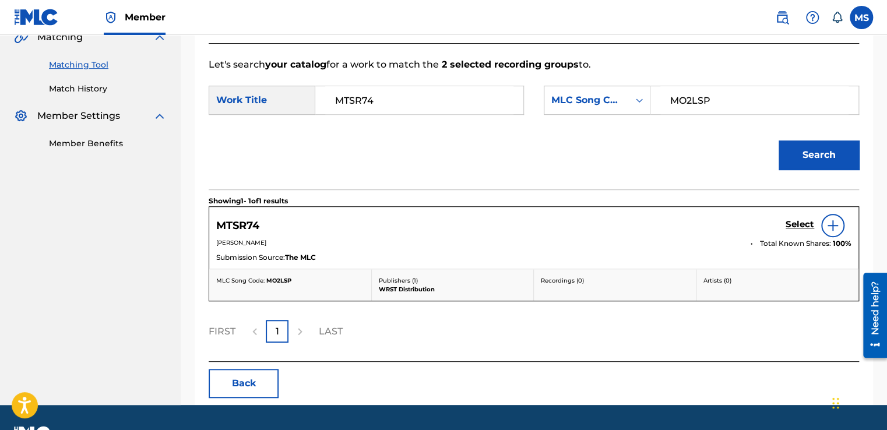
scroll to position [311, 0]
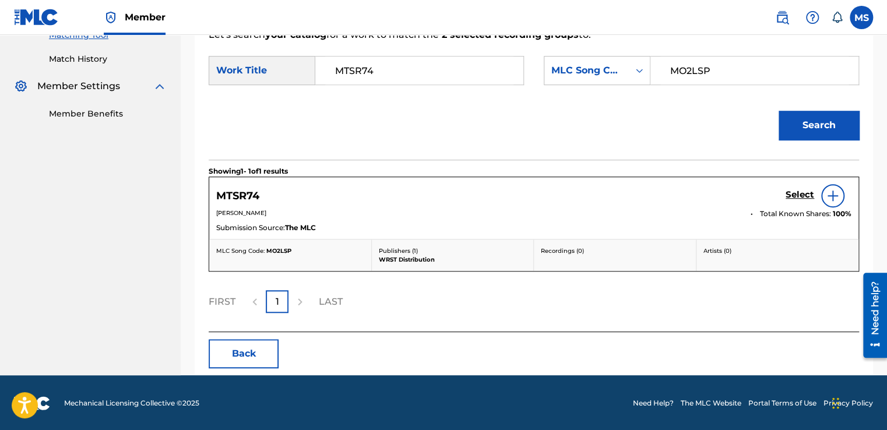
click at [786, 198] on h5 "Select" at bounding box center [800, 194] width 29 height 11
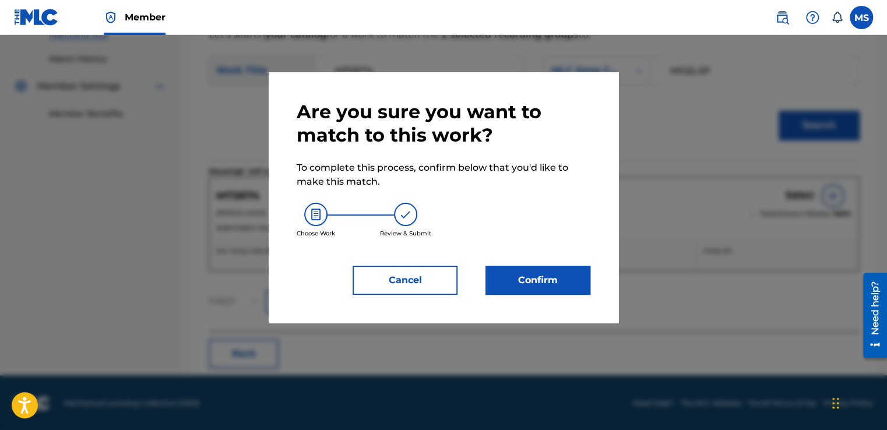
click at [510, 273] on button "Confirm" at bounding box center [538, 280] width 105 height 29
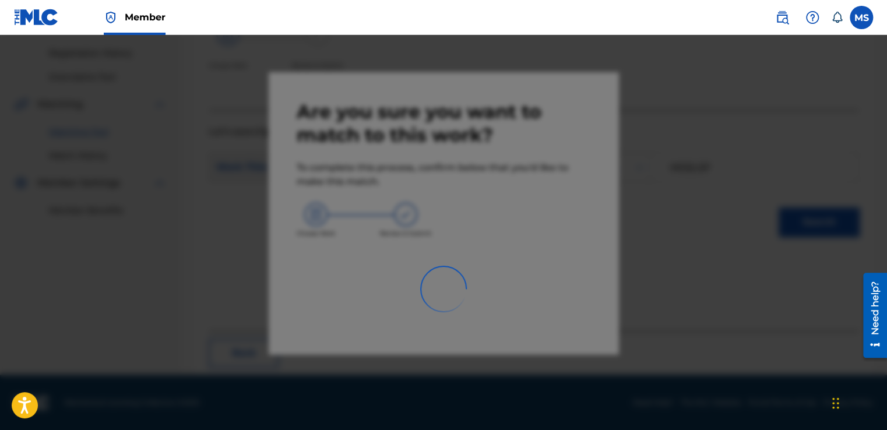
scroll to position [70, 0]
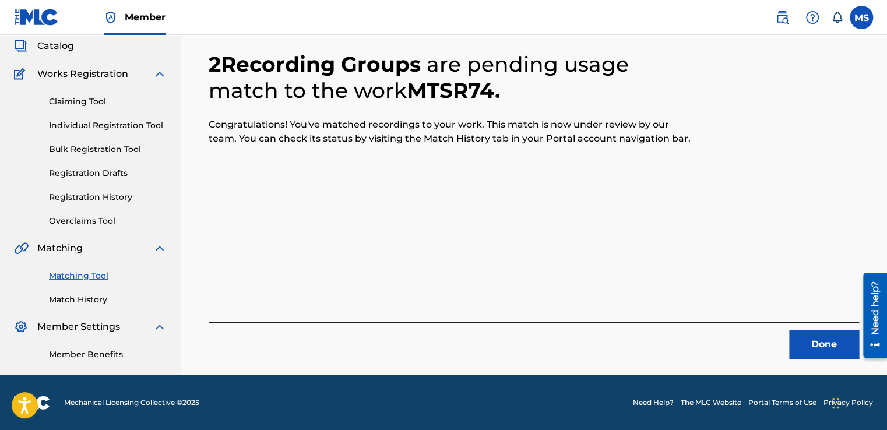
click at [797, 346] on button "Done" at bounding box center [824, 344] width 70 height 29
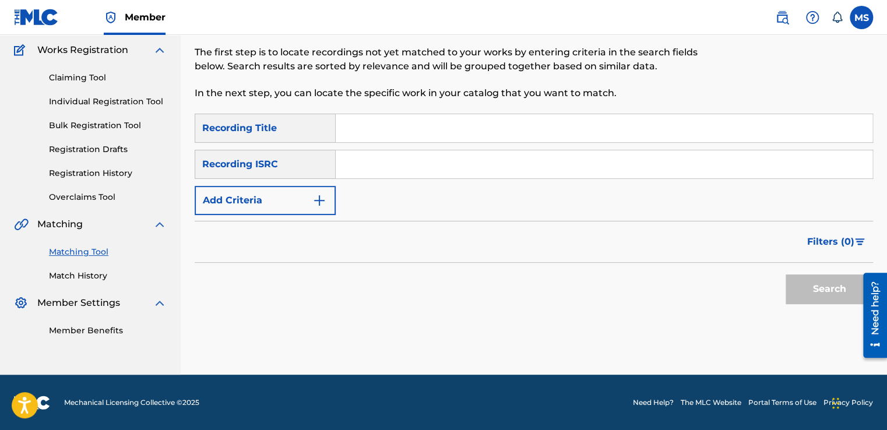
scroll to position [0, 0]
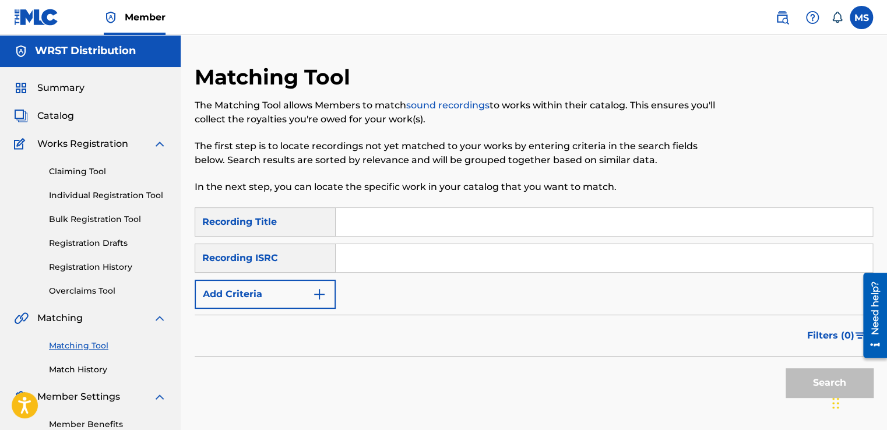
click at [90, 366] on link "Match History" at bounding box center [108, 370] width 118 height 12
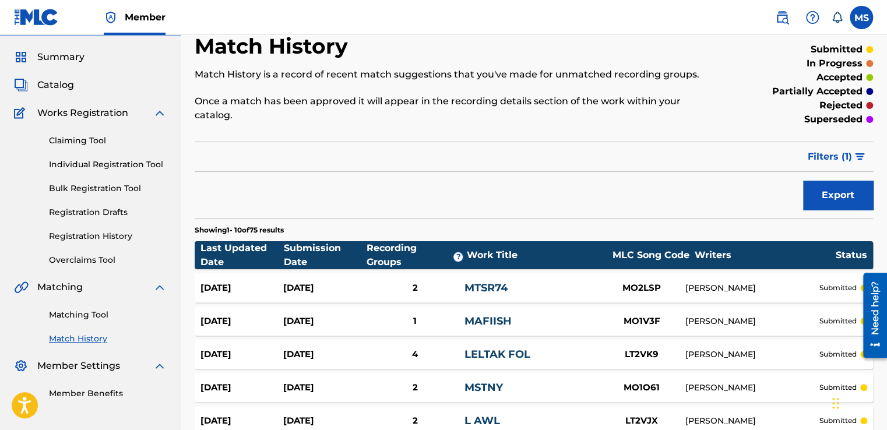
scroll to position [23, 0]
